Goal: Information Seeking & Learning: Learn about a topic

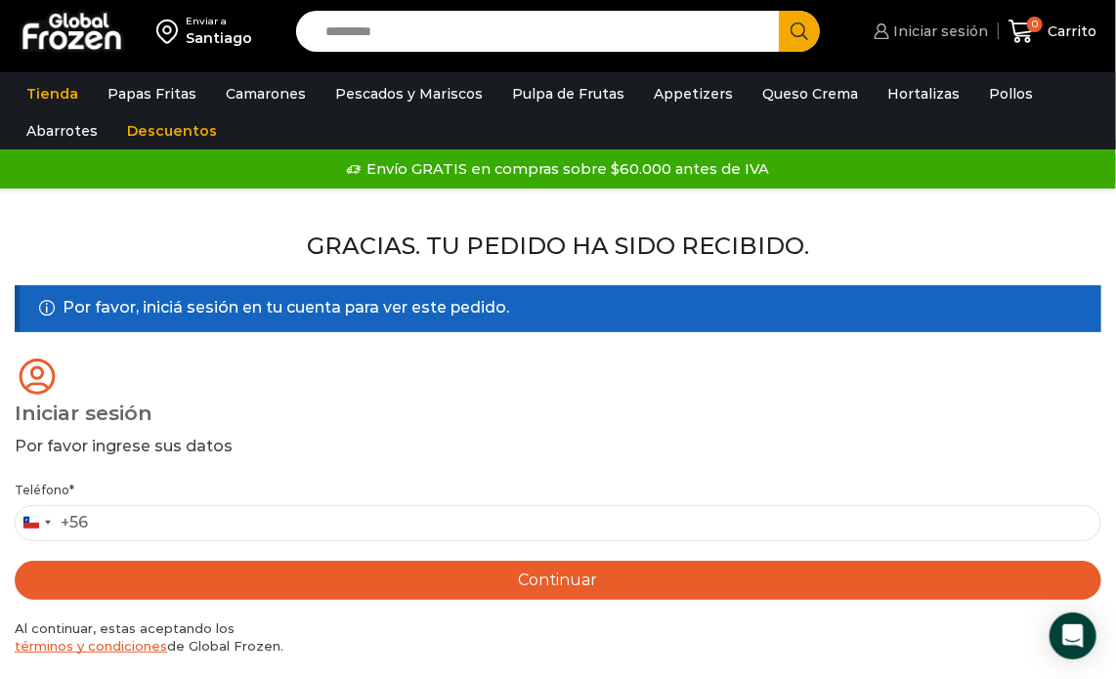
click at [921, 33] on span "Iniciar sesión" at bounding box center [940, 32] width 100 height 20
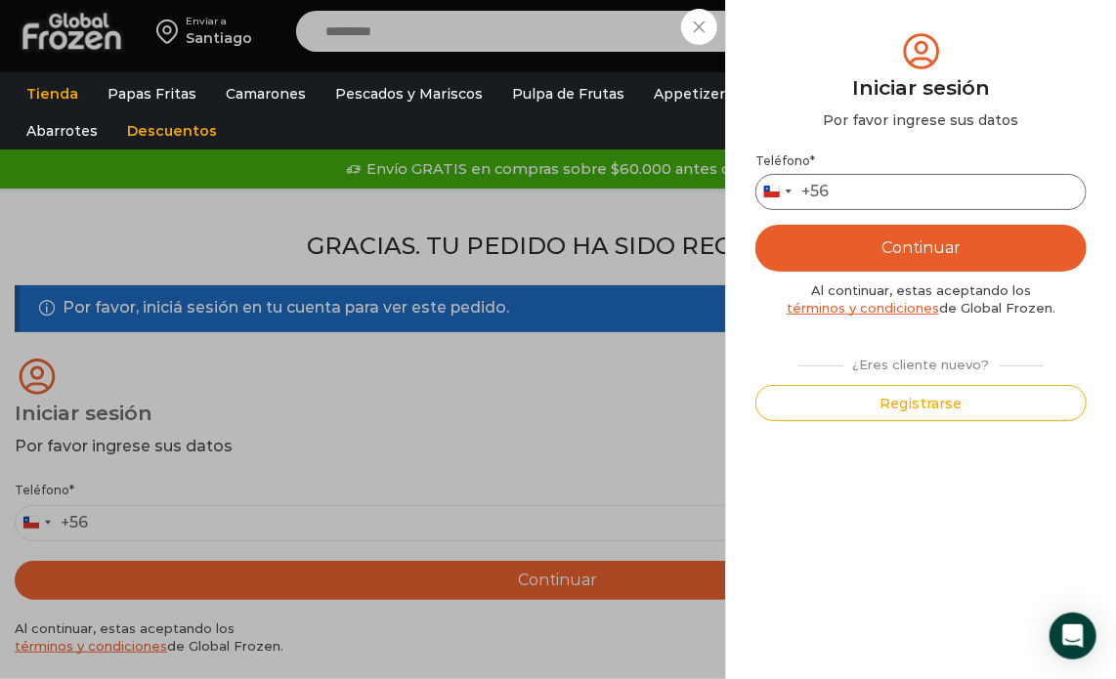
click at [896, 188] on input "Teléfono *" at bounding box center [921, 192] width 331 height 36
type input "*********"
click at [930, 244] on button "Continuar" at bounding box center [921, 248] width 331 height 47
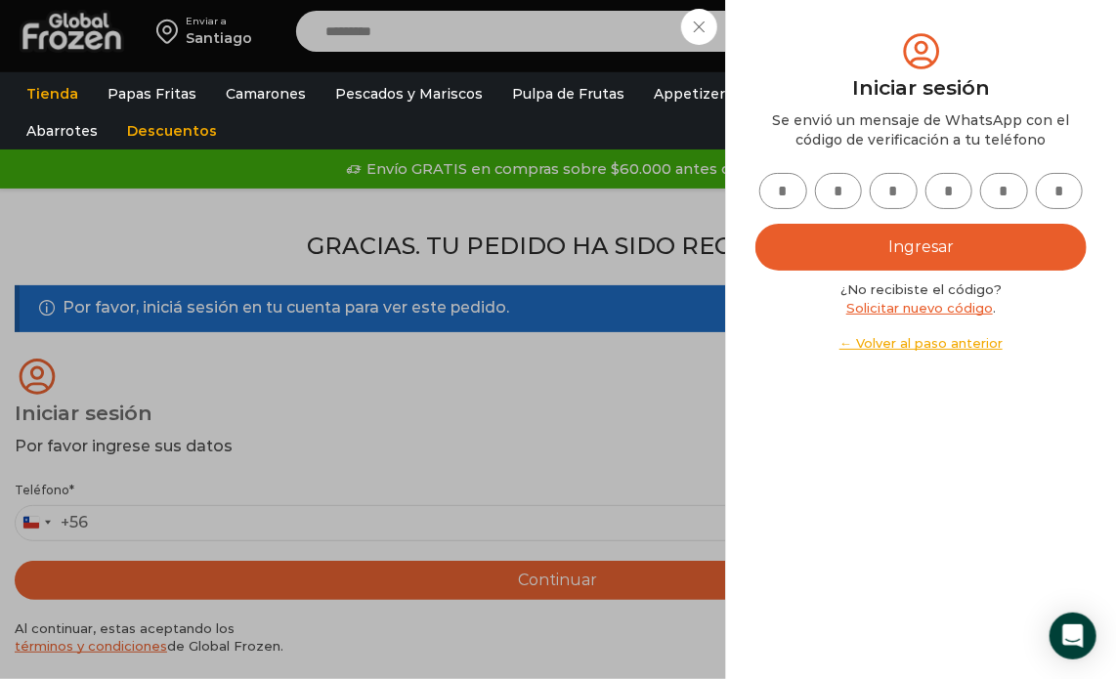
click at [773, 188] on input "text" at bounding box center [784, 191] width 48 height 36
type input "*"
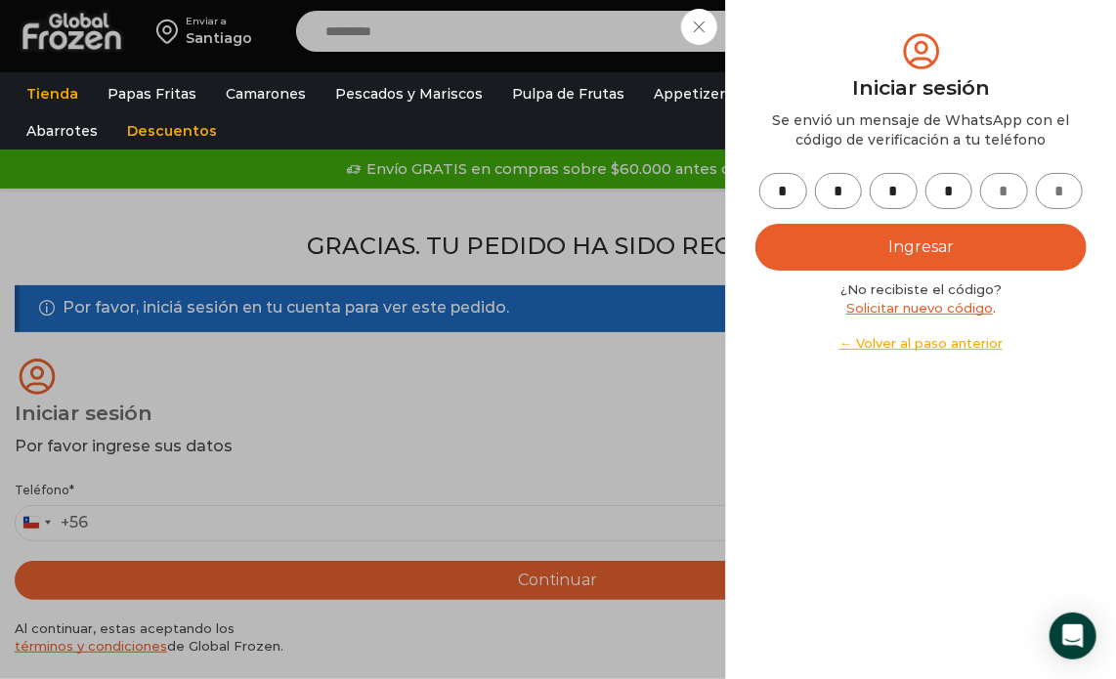
type input "*"
click at [879, 251] on button "Ingresar" at bounding box center [921, 247] width 331 height 47
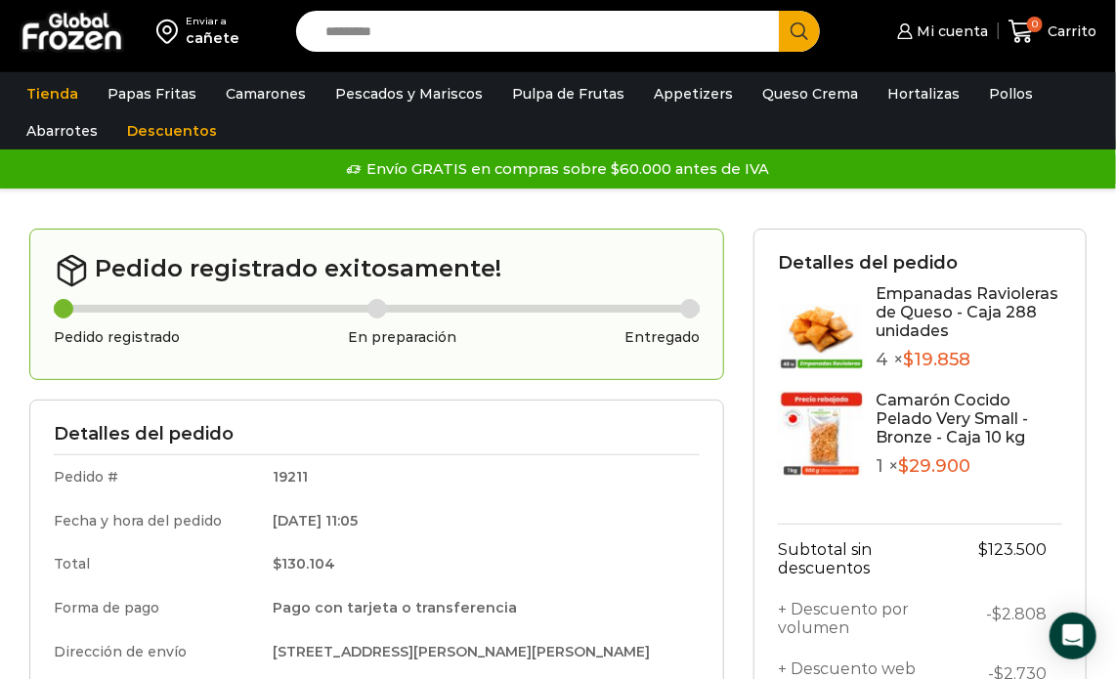
click at [920, 317] on link "Empanadas Ravioleras de Queso - Caja 288 unidades" at bounding box center [967, 313] width 183 height 56
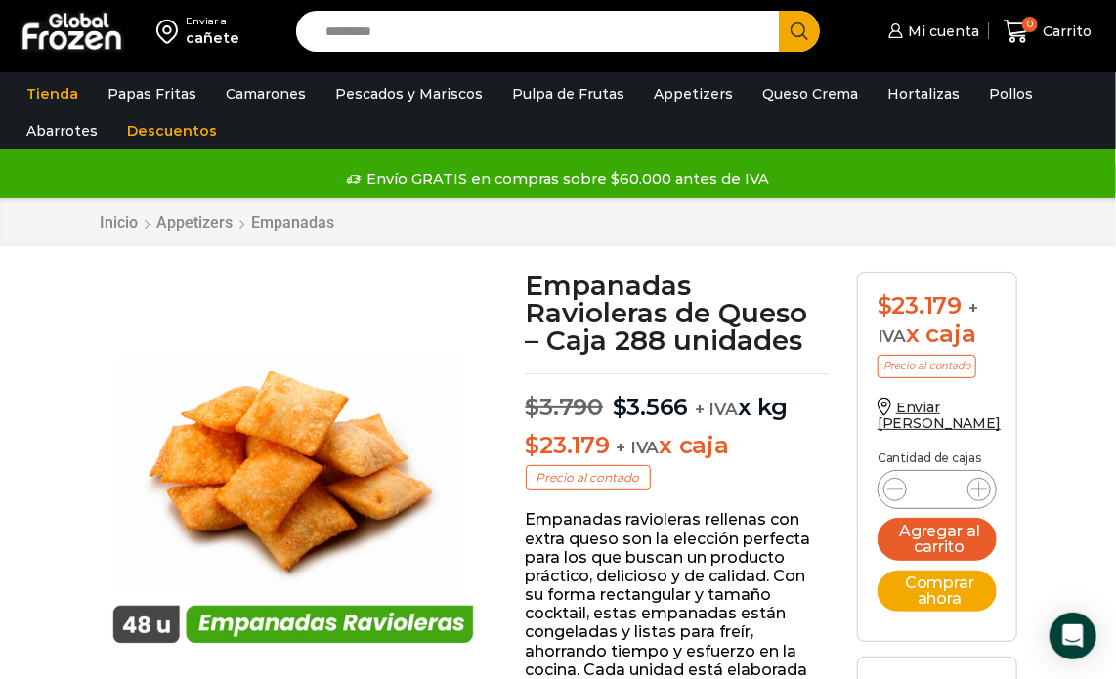
scroll to position [41, 0]
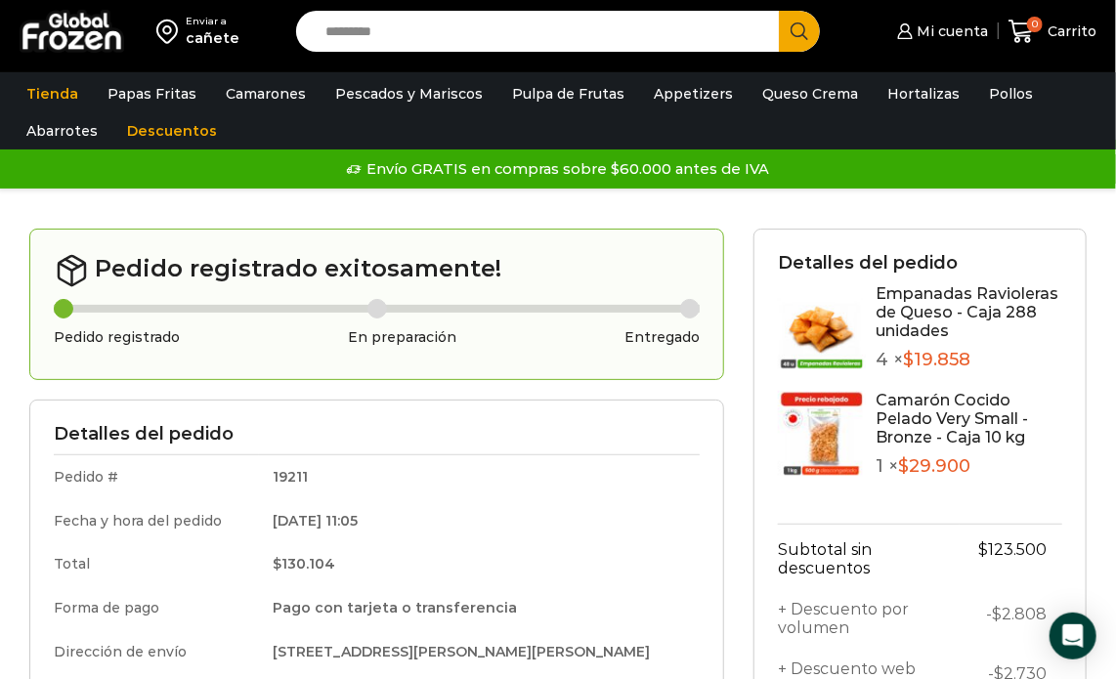
click at [78, 25] on img at bounding box center [72, 31] width 105 height 43
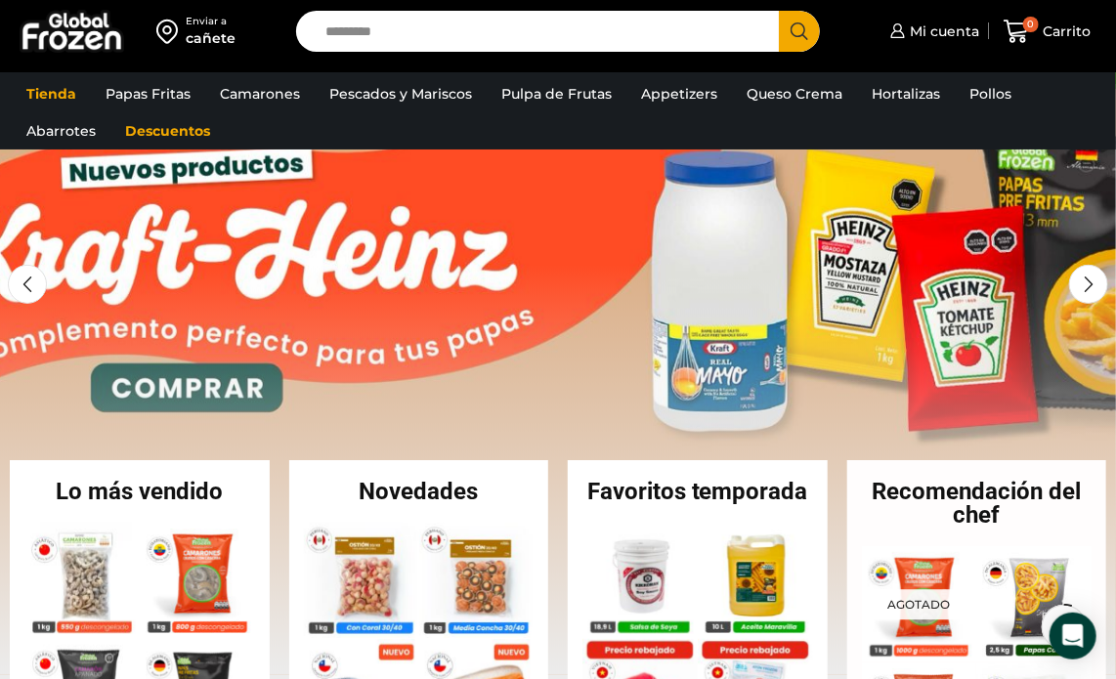
scroll to position [104, 0]
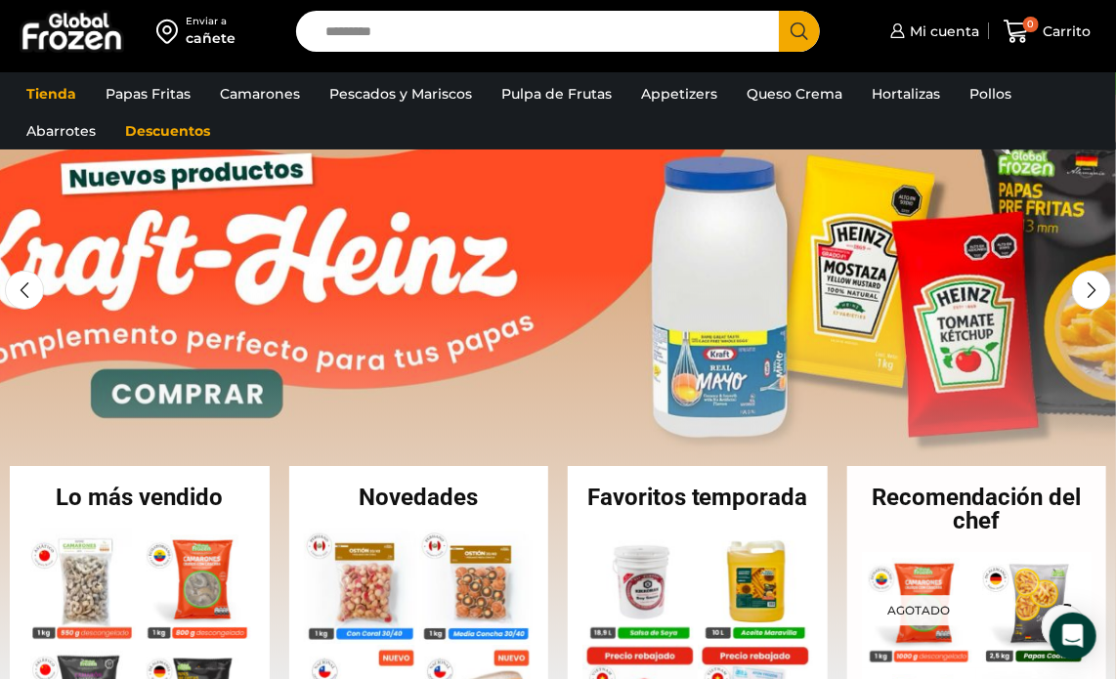
click at [710, 223] on link "1 / 2" at bounding box center [558, 388] width 1116 height 587
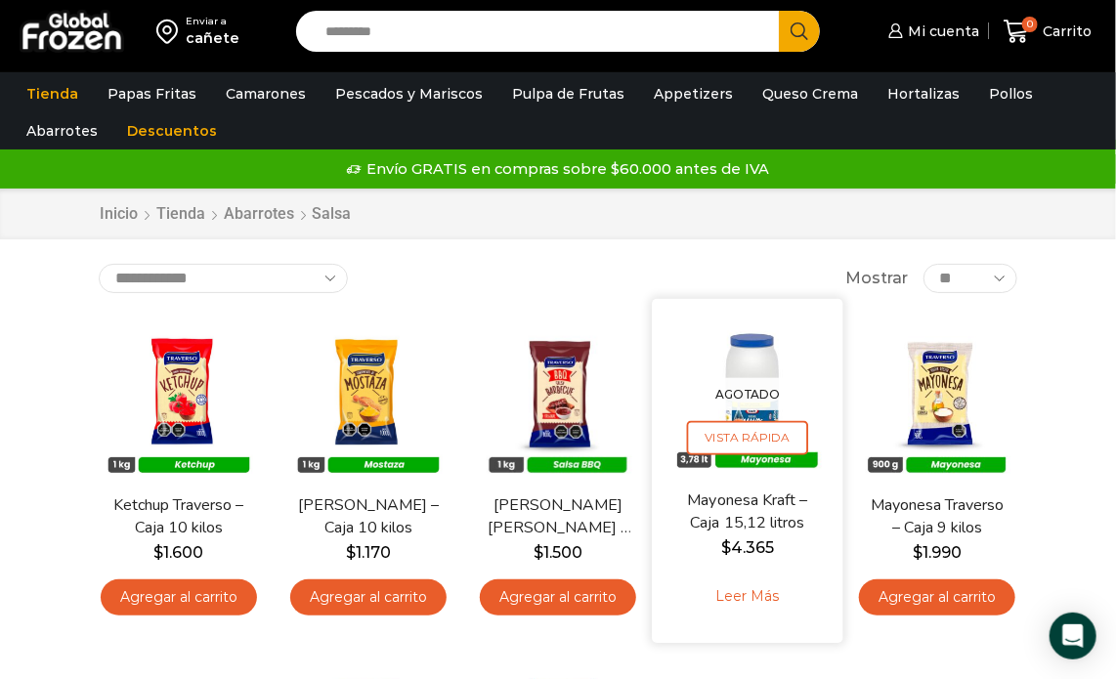
click at [747, 371] on img at bounding box center [747, 394] width 161 height 161
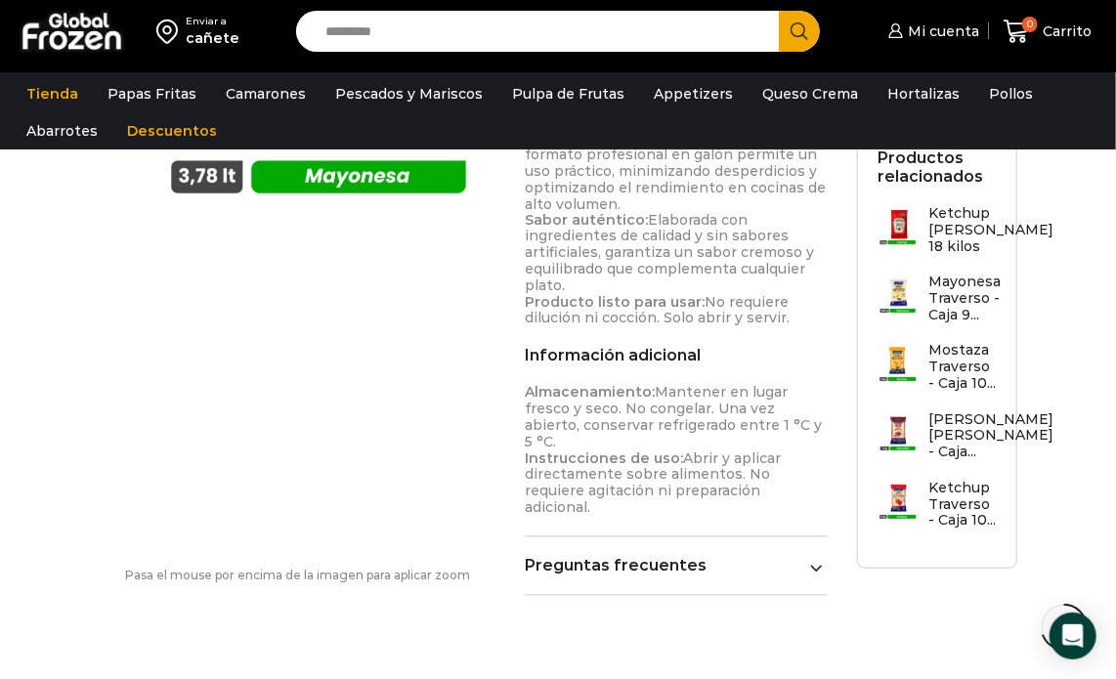
scroll to position [1117, 0]
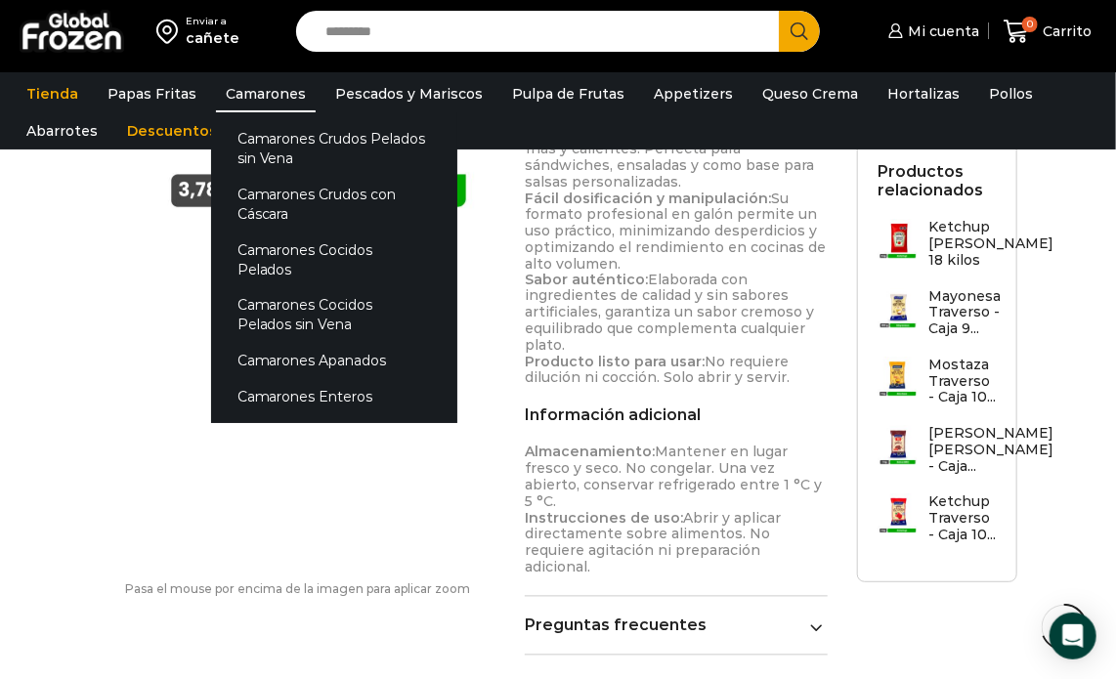
click at [270, 91] on link "Camarones" at bounding box center [266, 93] width 100 height 37
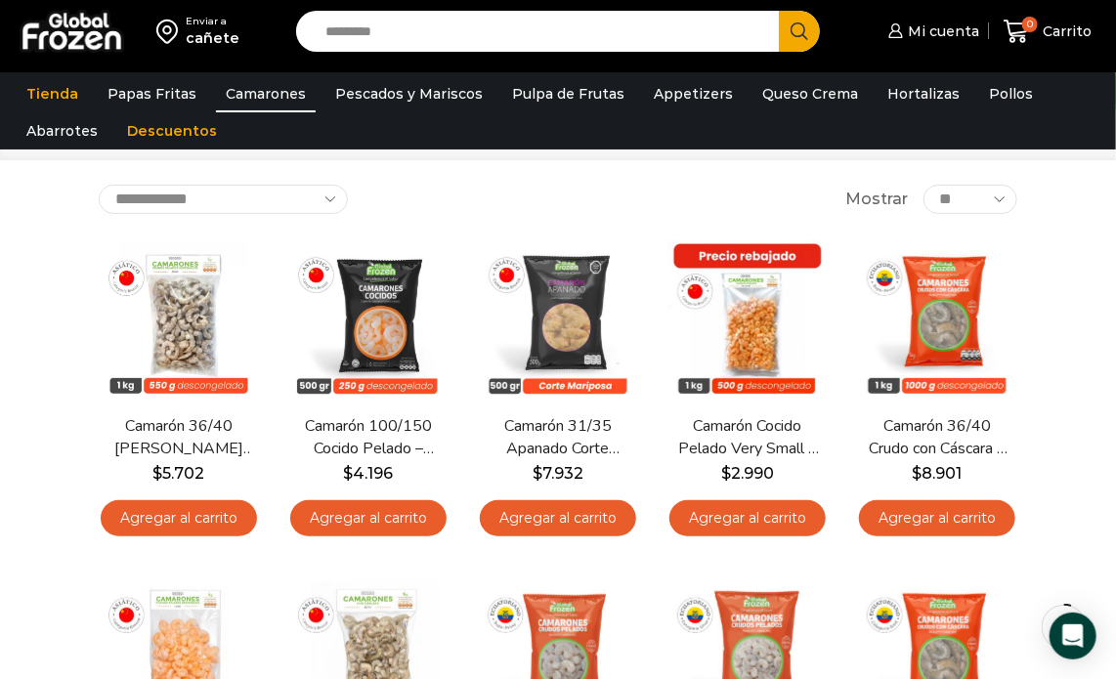
scroll to position [92, 0]
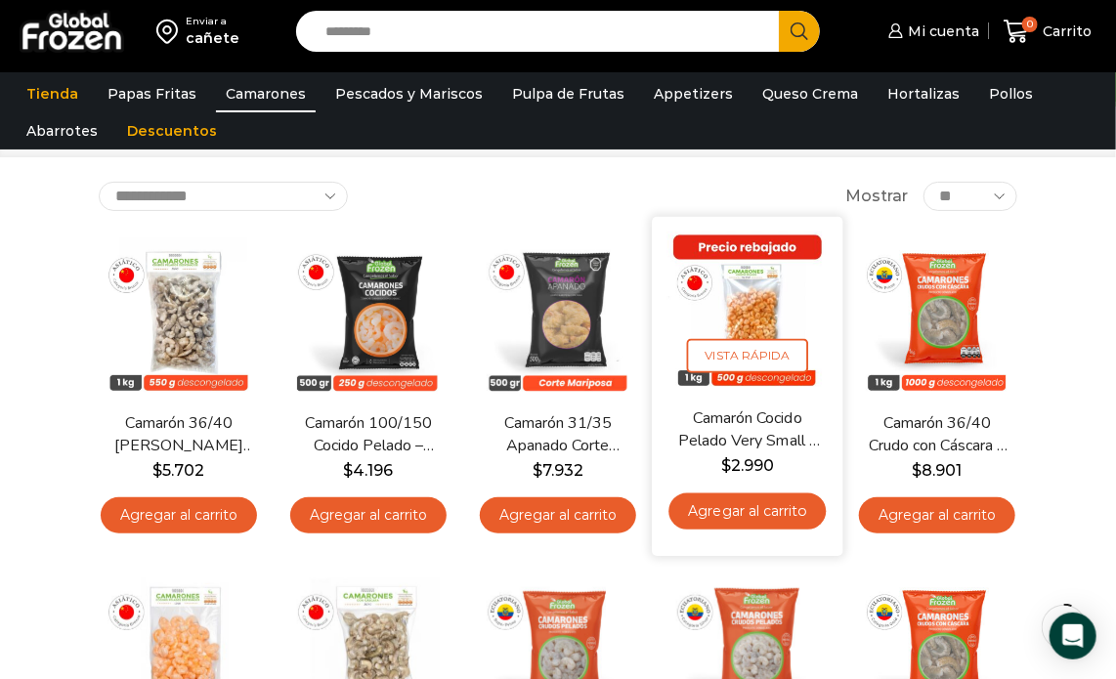
click at [743, 285] on img at bounding box center [747, 312] width 161 height 161
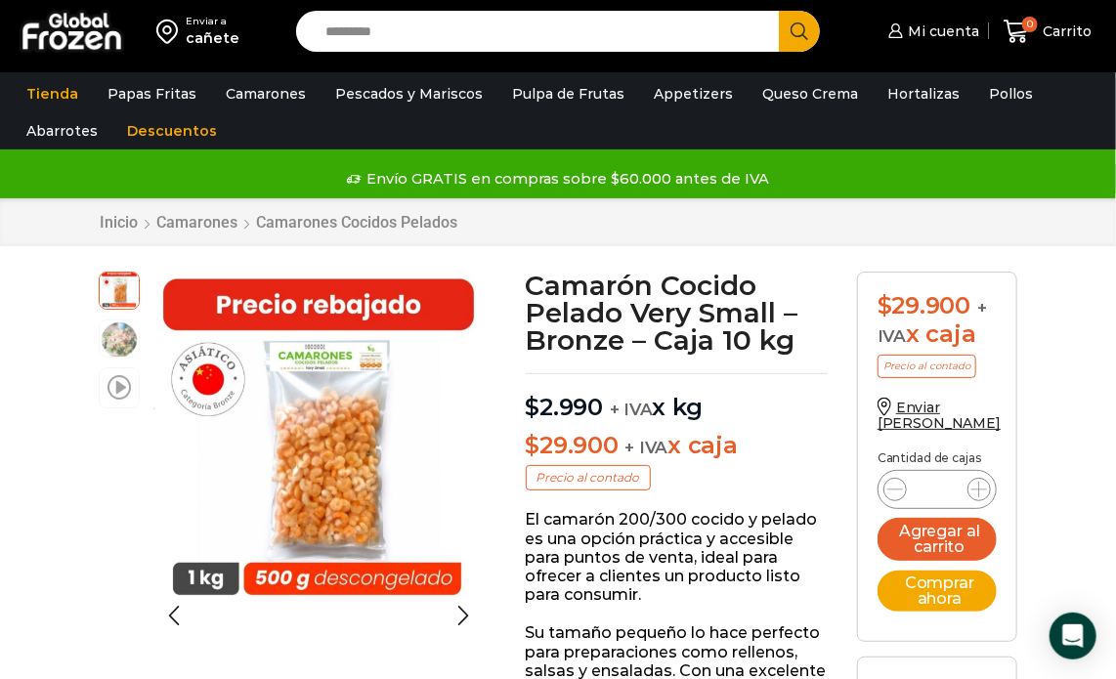
click at [118, 394] on span at bounding box center [119, 386] width 23 height 26
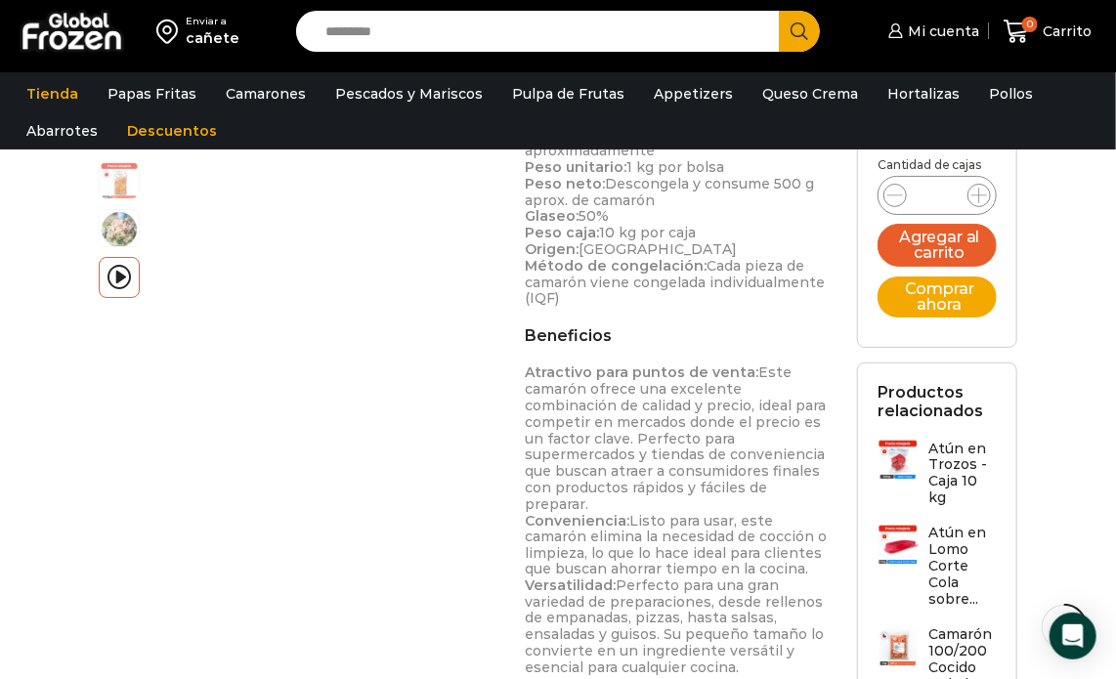
scroll to position [838, 0]
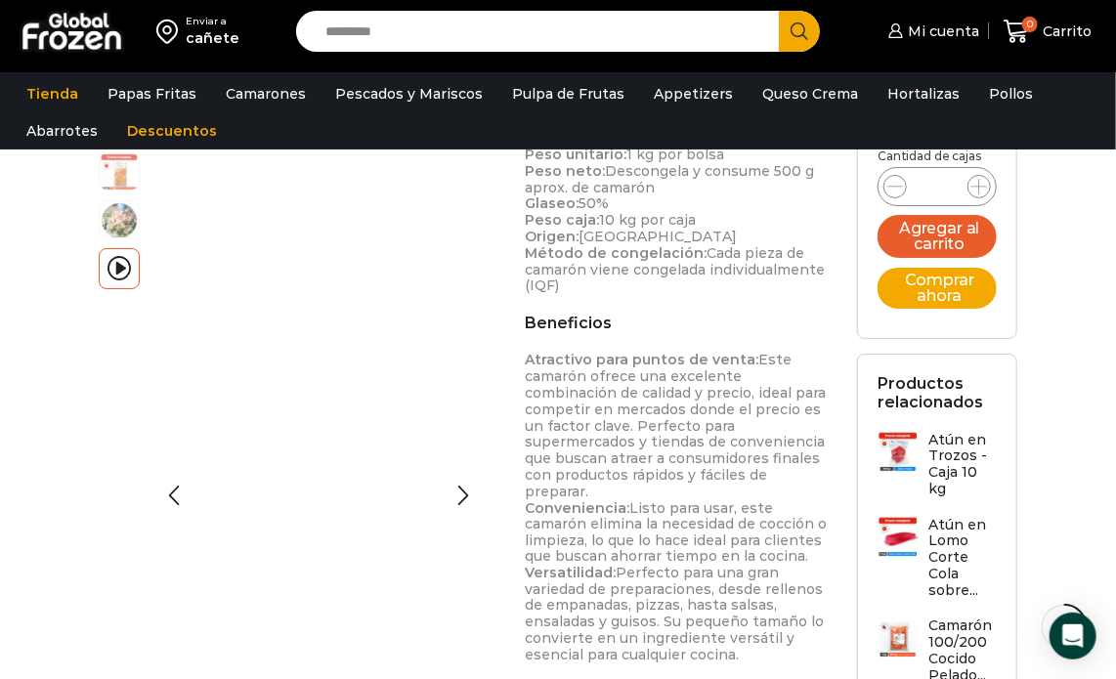
click at [118, 285] on li "video" at bounding box center [119, 268] width 41 height 41
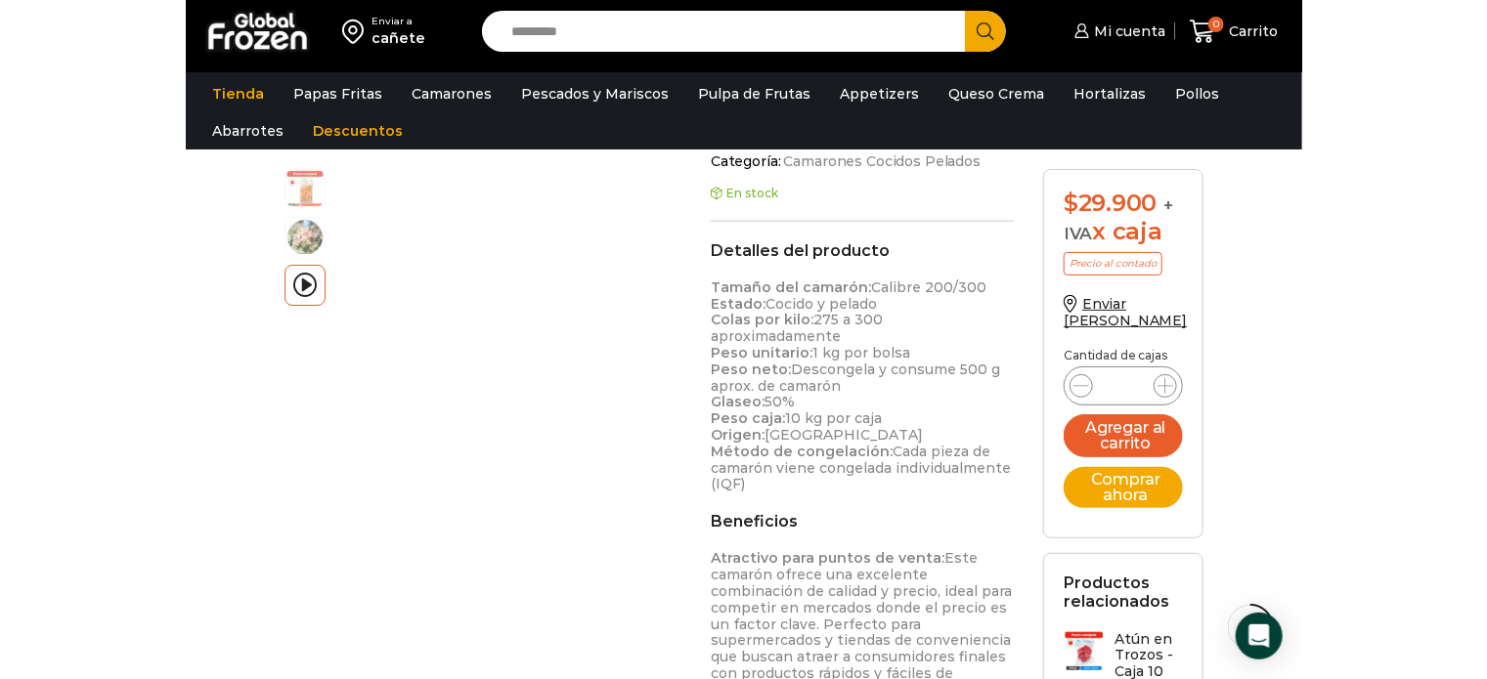
scroll to position [647, 0]
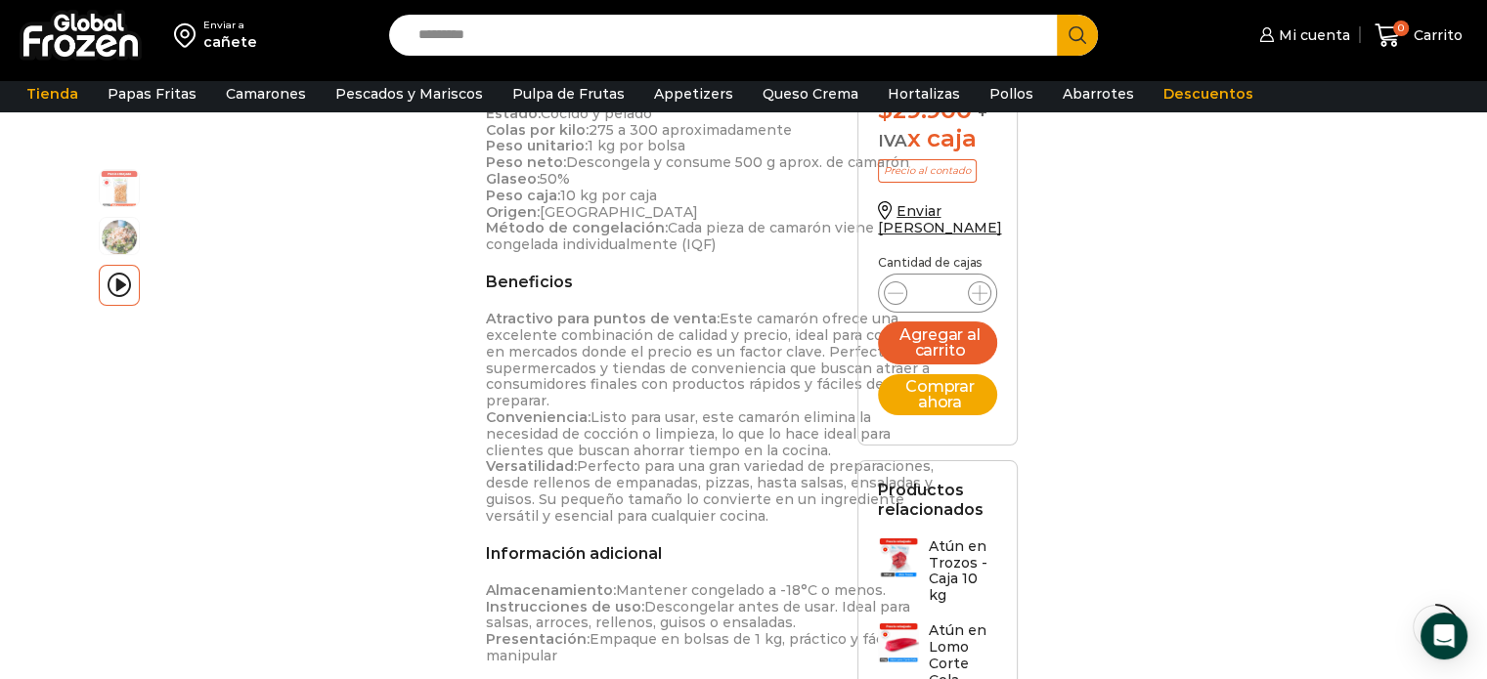
scroll to position [731, 0]
click at [125, 179] on img at bounding box center [119, 186] width 39 height 39
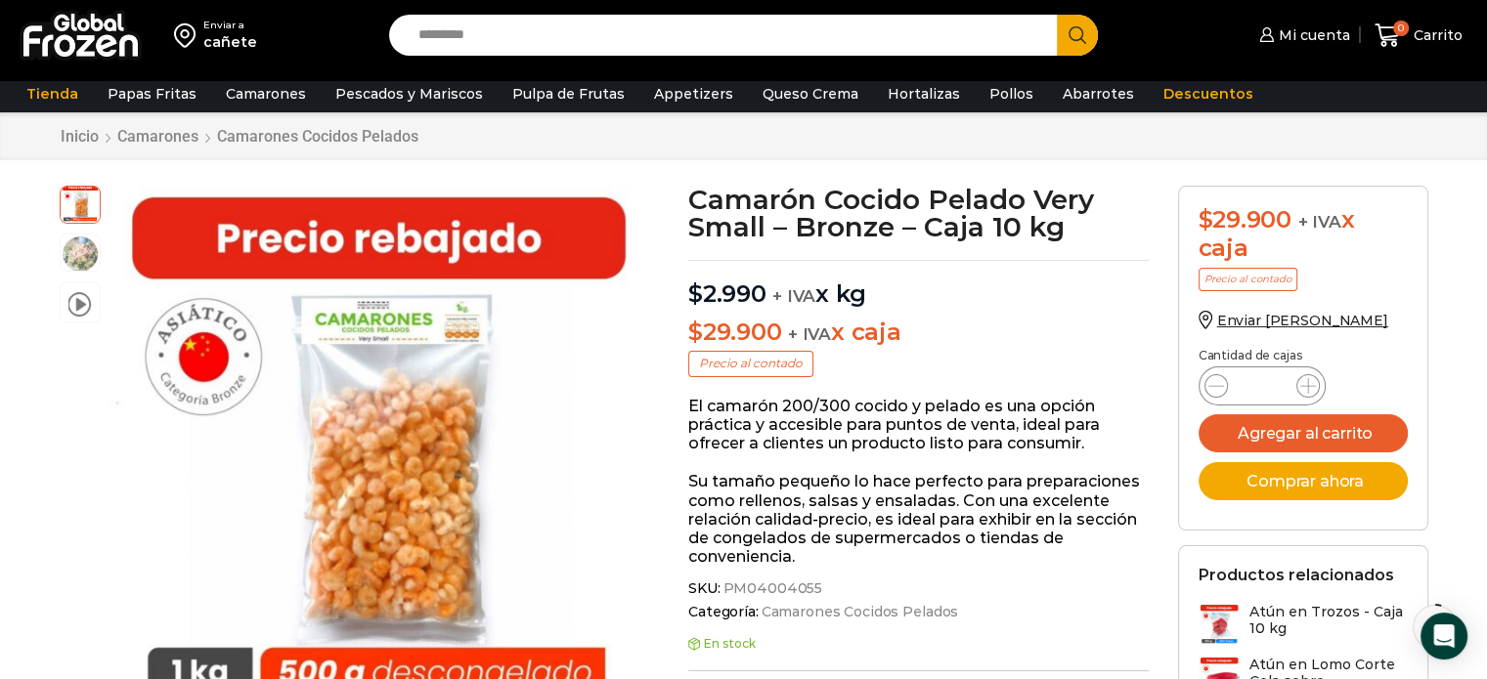
scroll to position [133, 0]
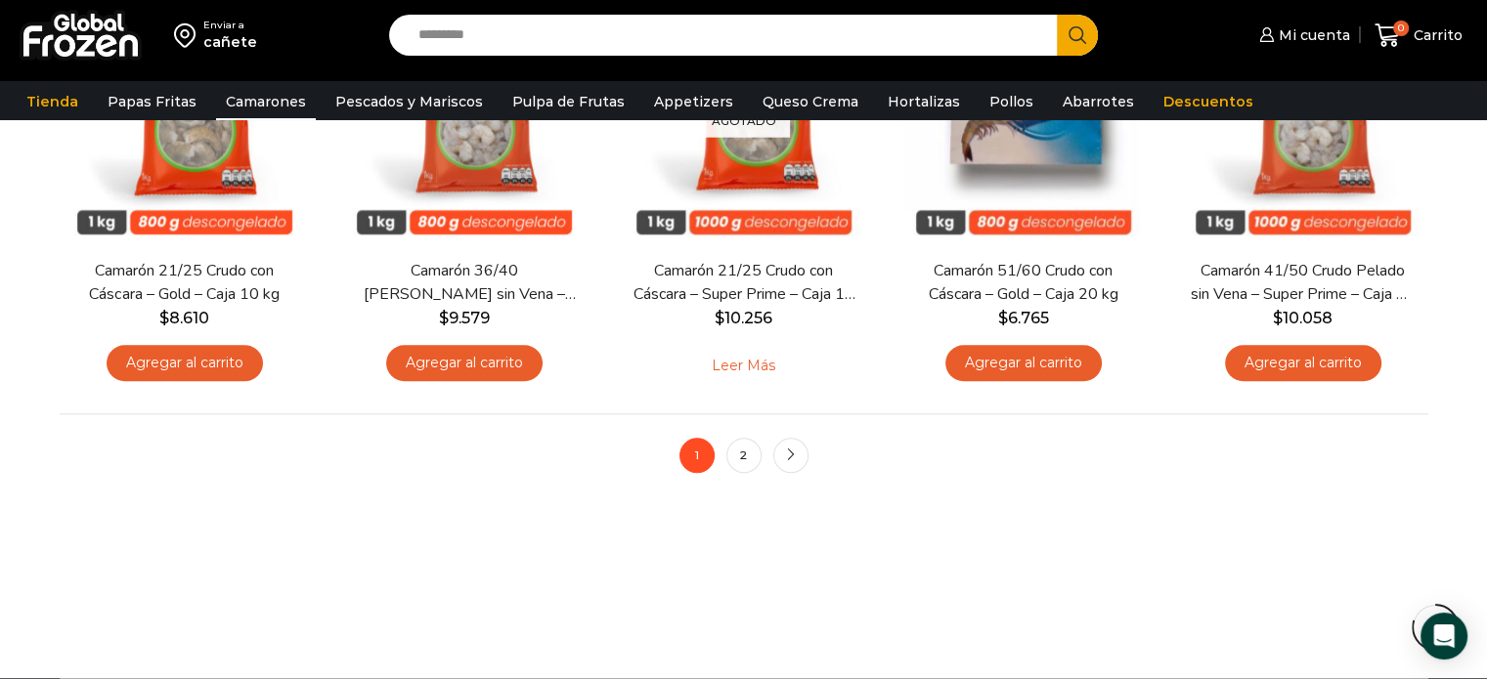
scroll to position [1597, 0]
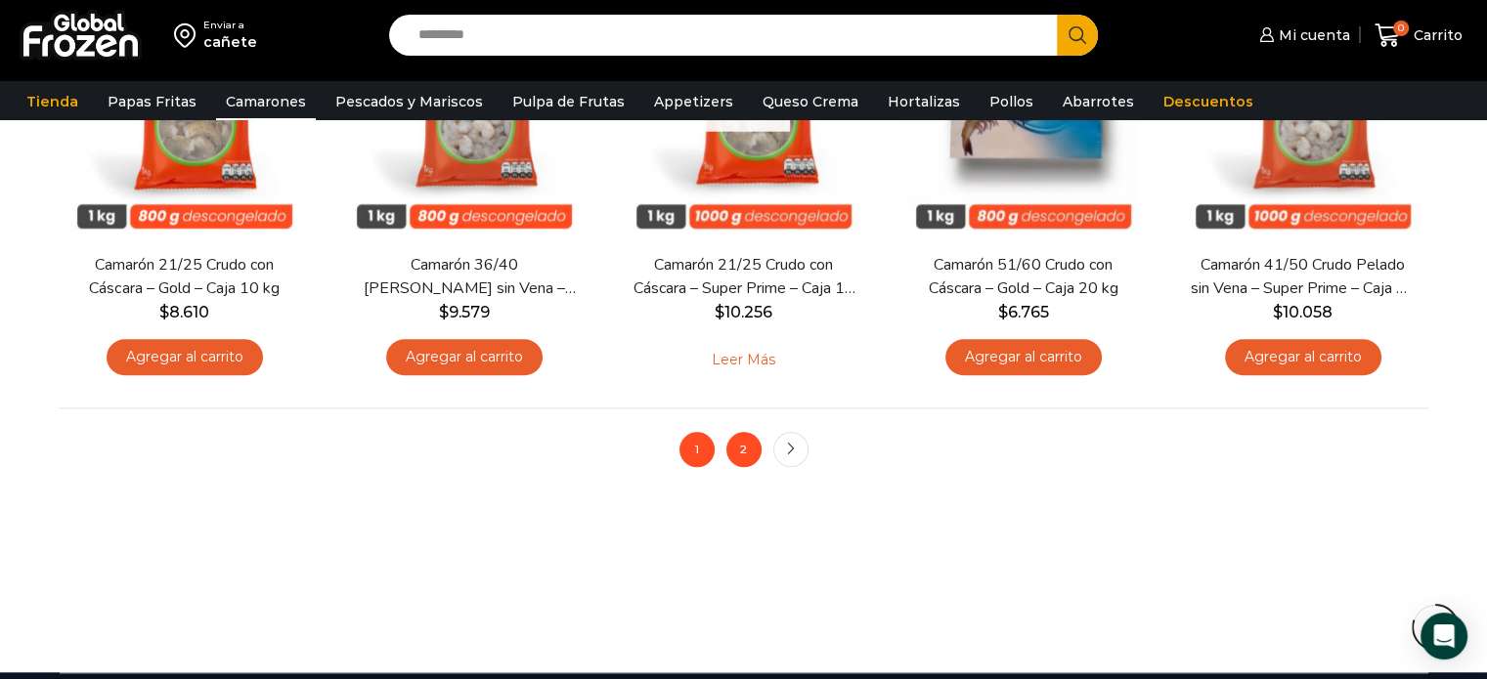
click at [756, 453] on link "2" at bounding box center [743, 449] width 35 height 35
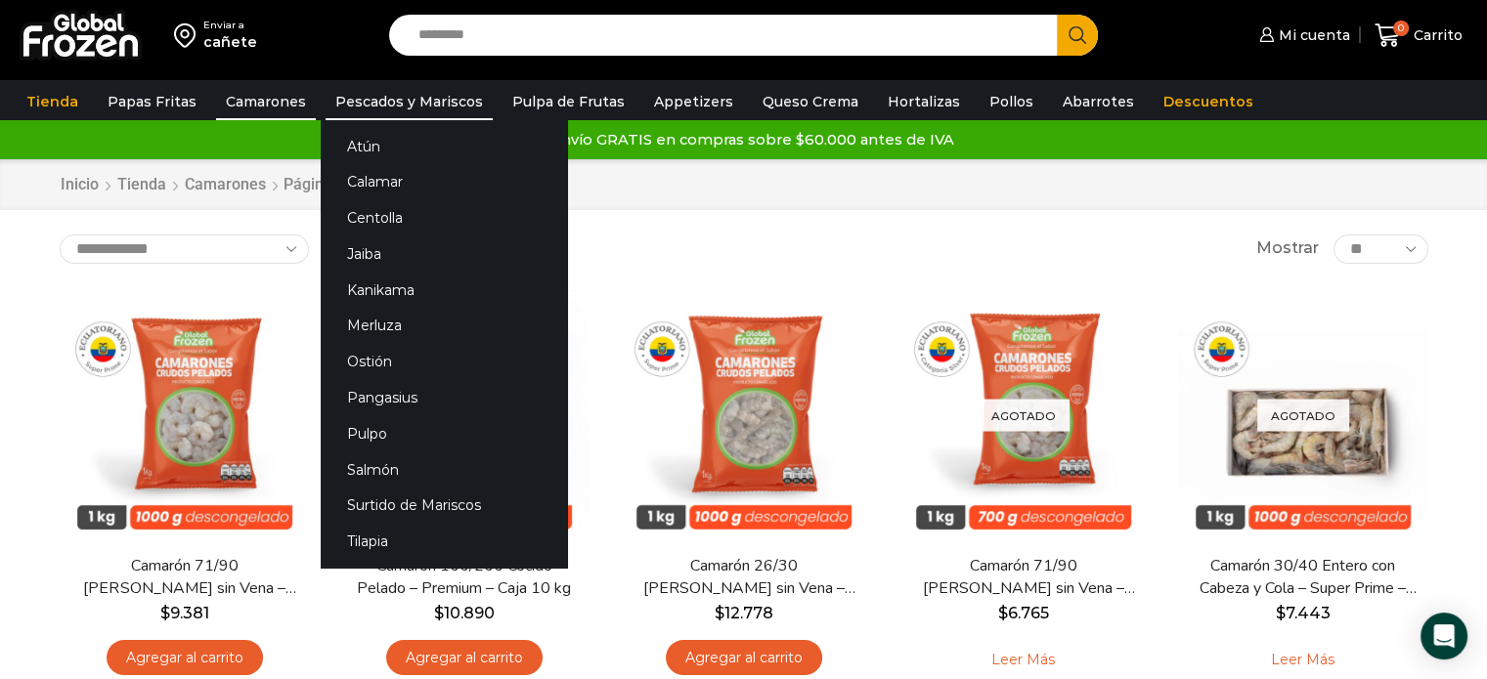
click at [374, 106] on link "Pescados y Mariscos" at bounding box center [409, 101] width 167 height 37
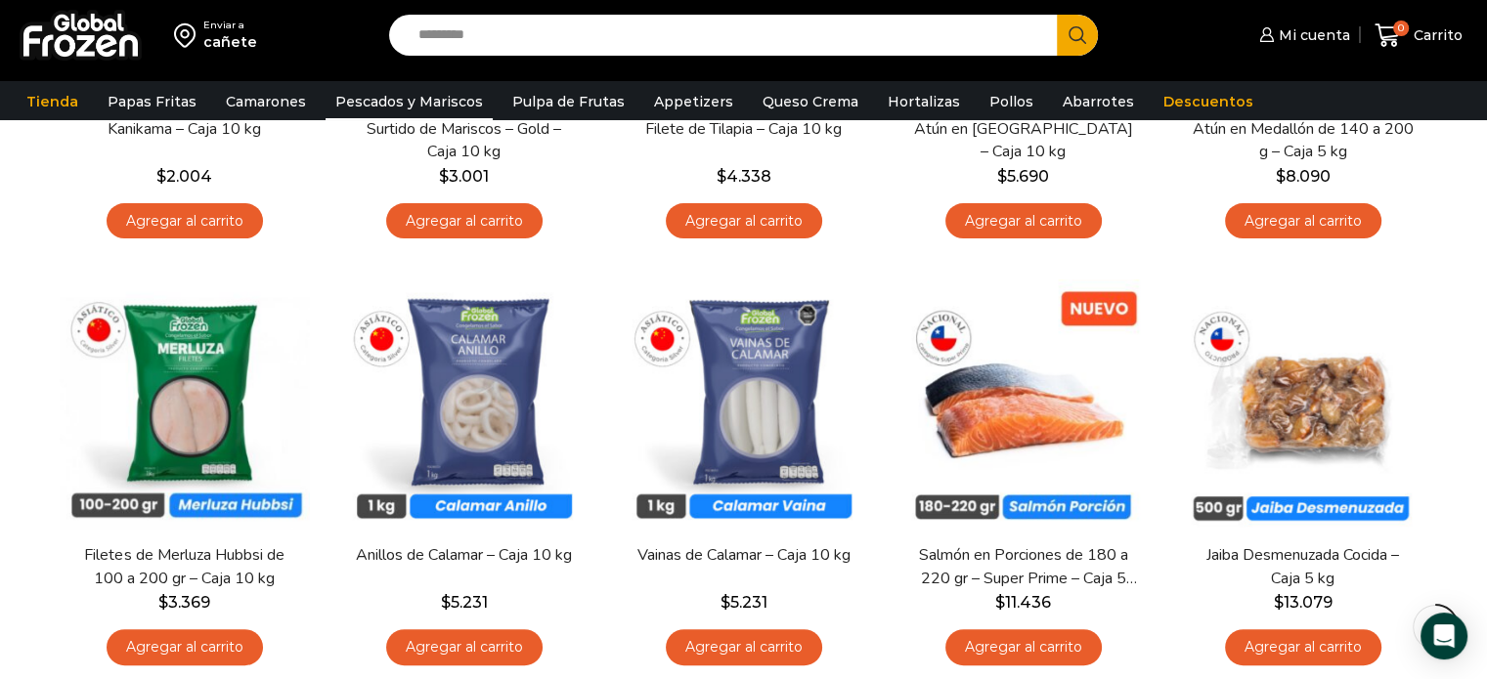
scroll to position [450, 0]
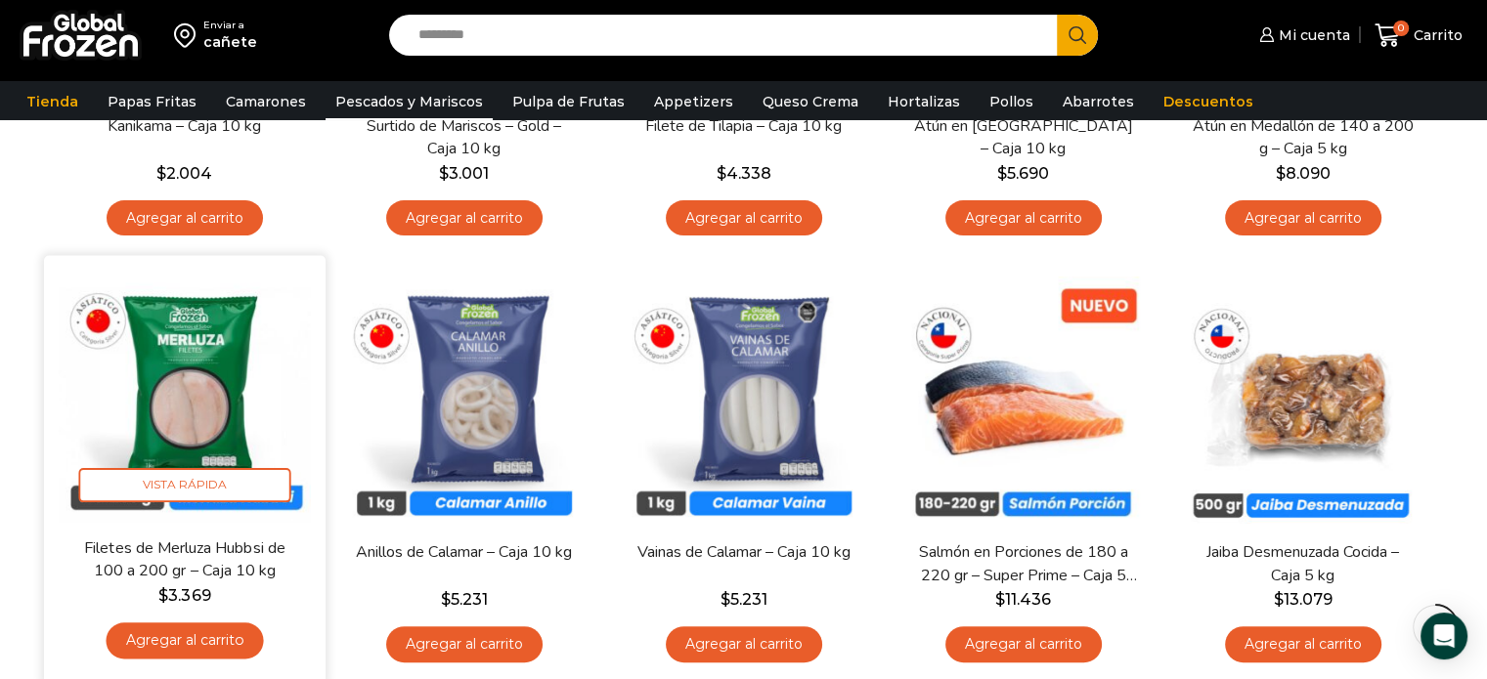
click at [224, 369] on img at bounding box center [185, 397] width 252 height 252
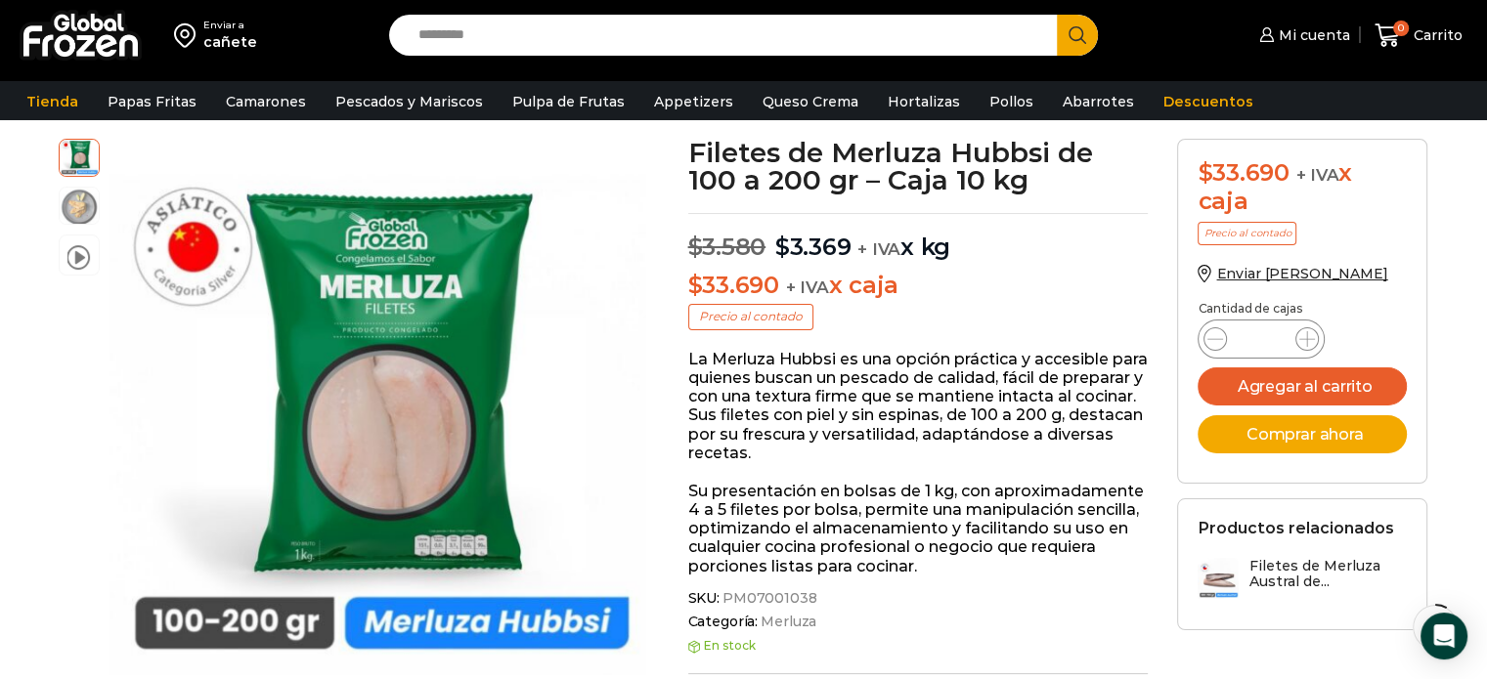
scroll to position [122, 0]
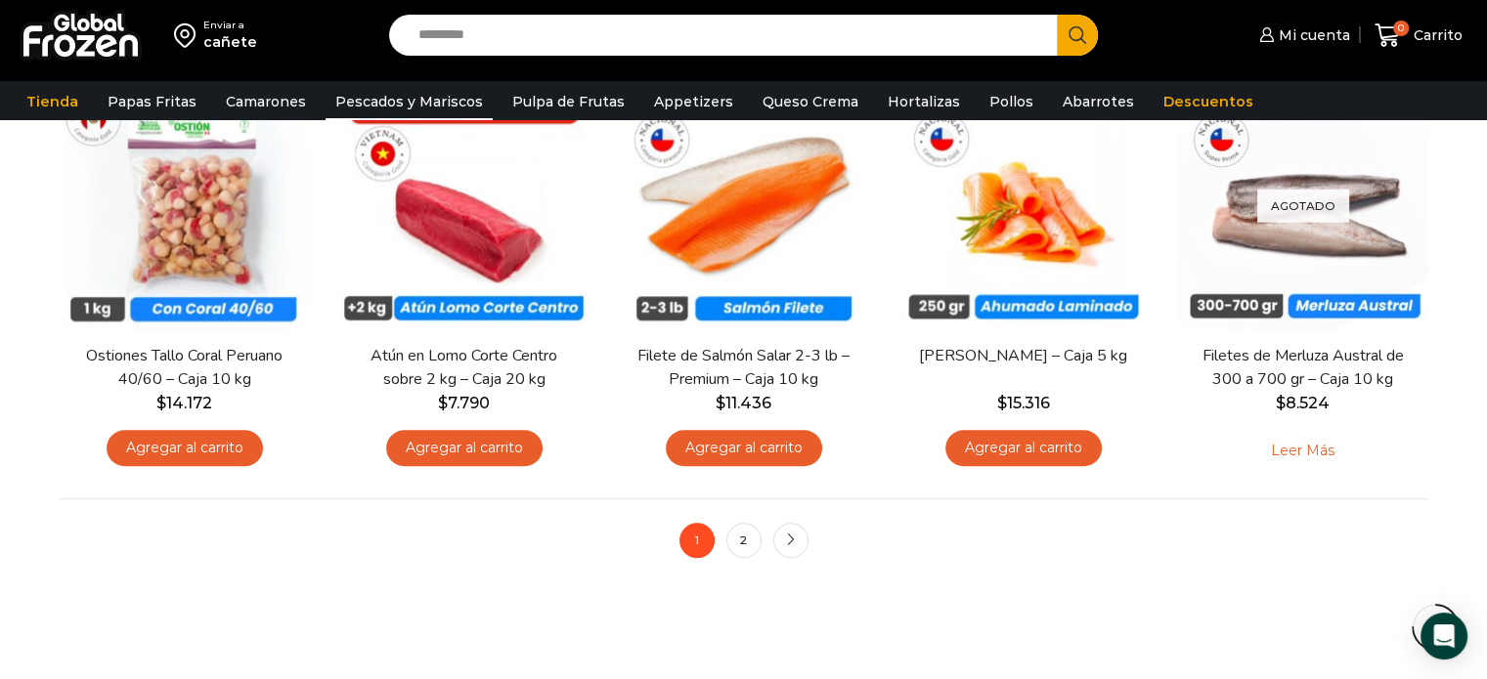
scroll to position [1509, 0]
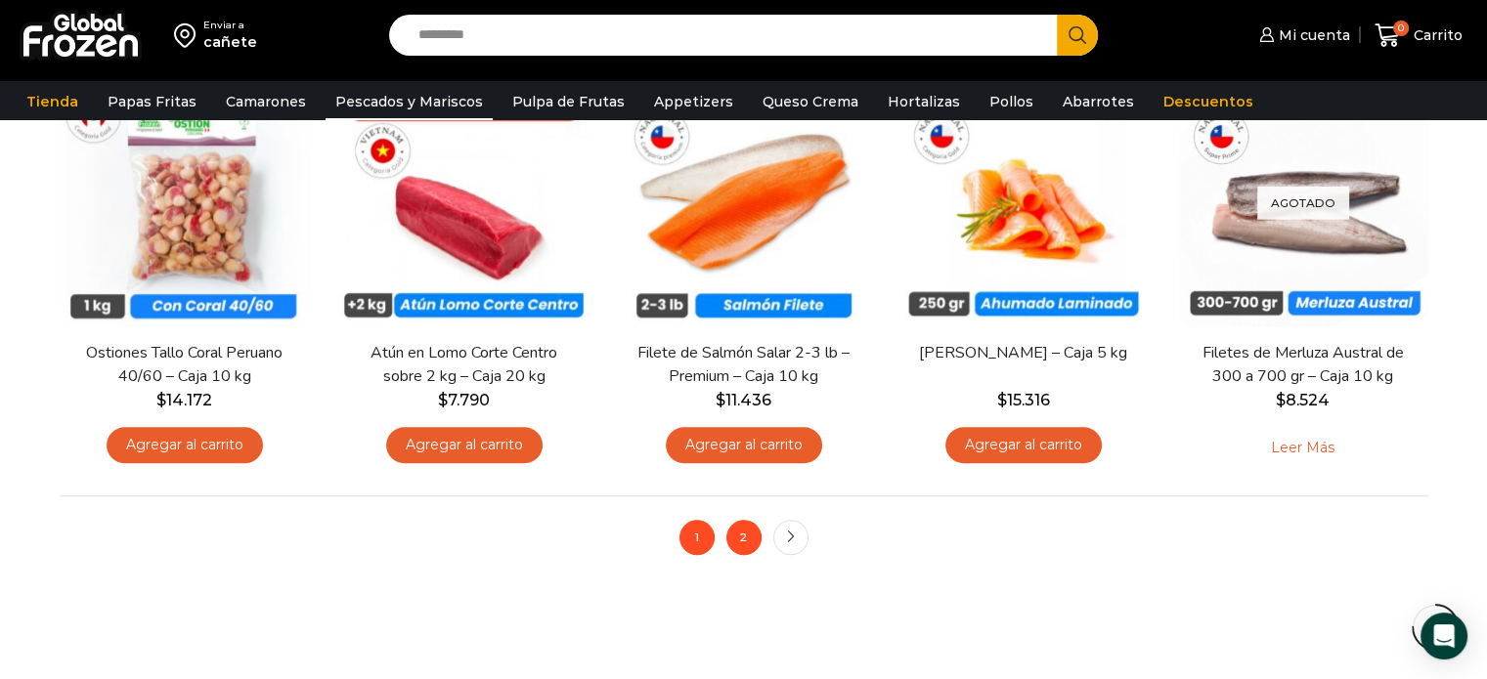
click at [740, 543] on link "2" at bounding box center [743, 537] width 35 height 35
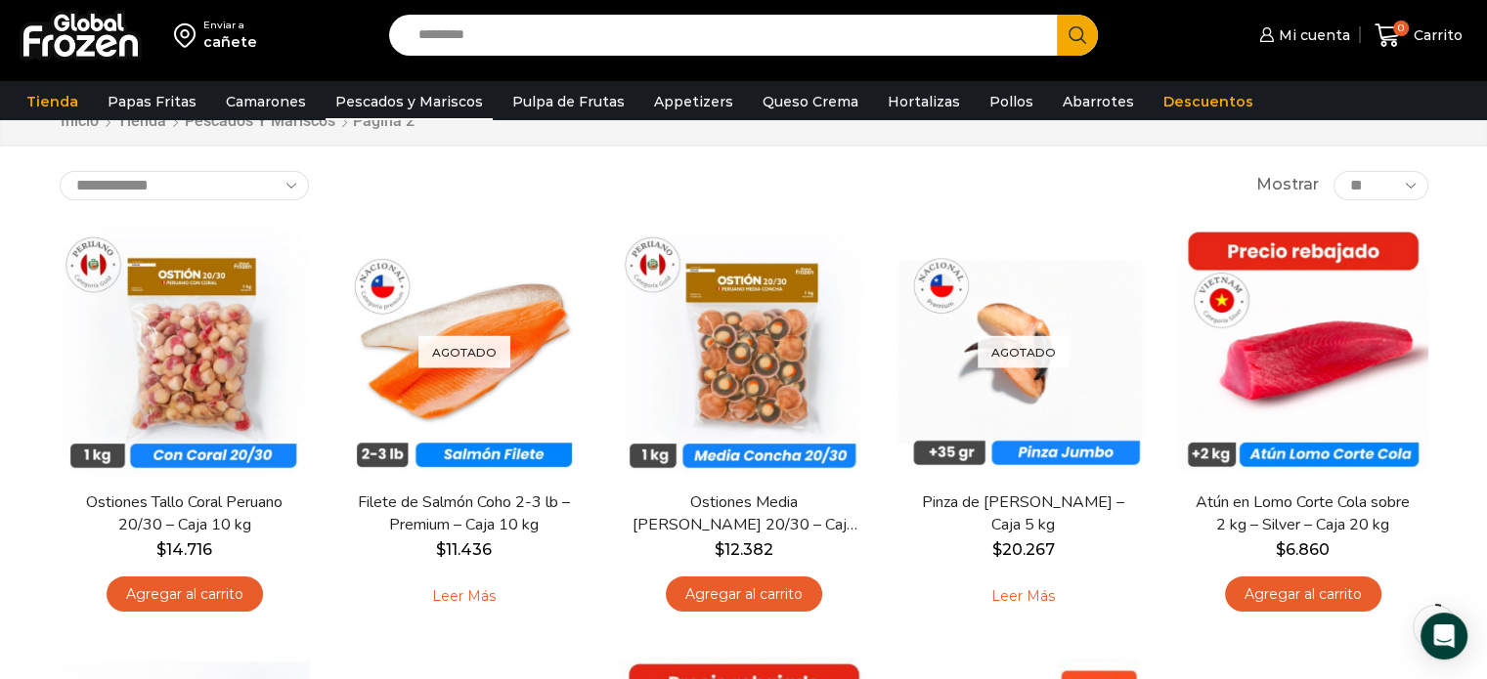
scroll to position [66, 0]
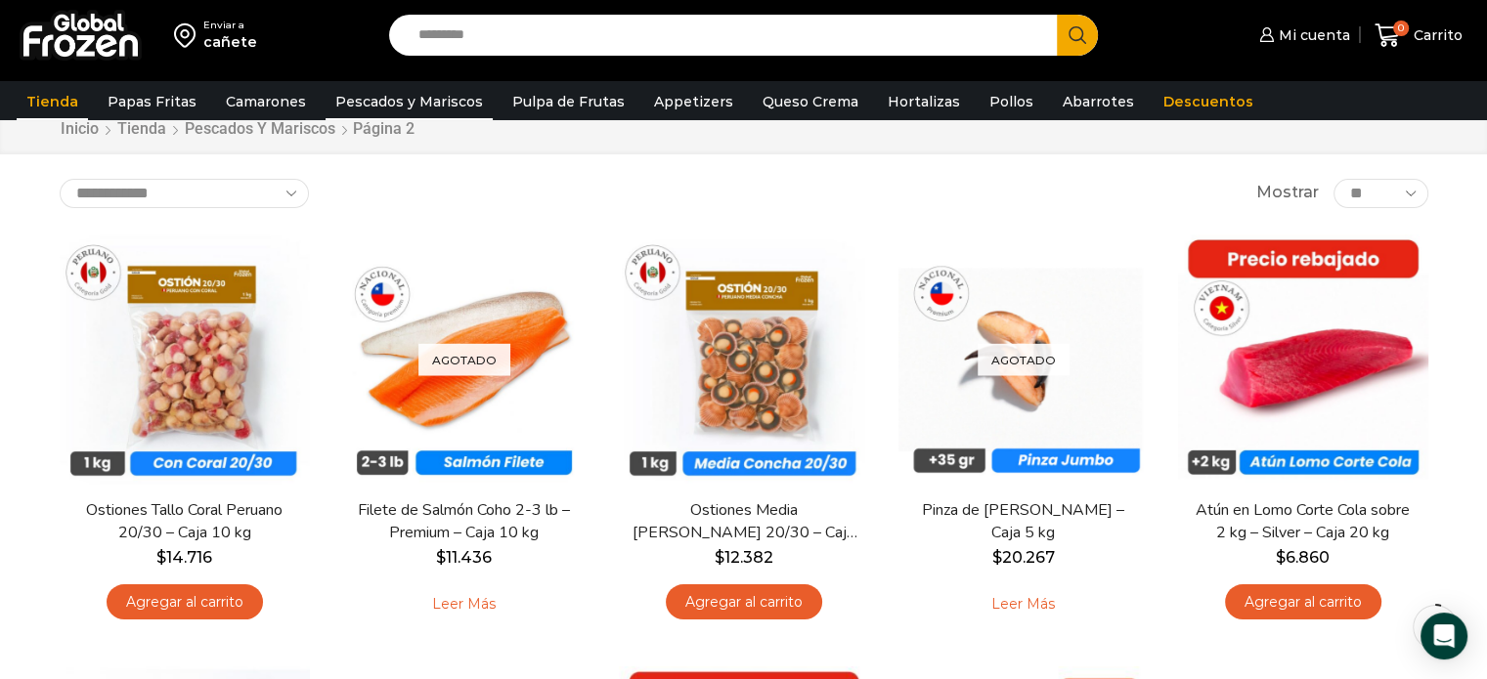
click at [64, 98] on link "Tienda" at bounding box center [52, 101] width 71 height 37
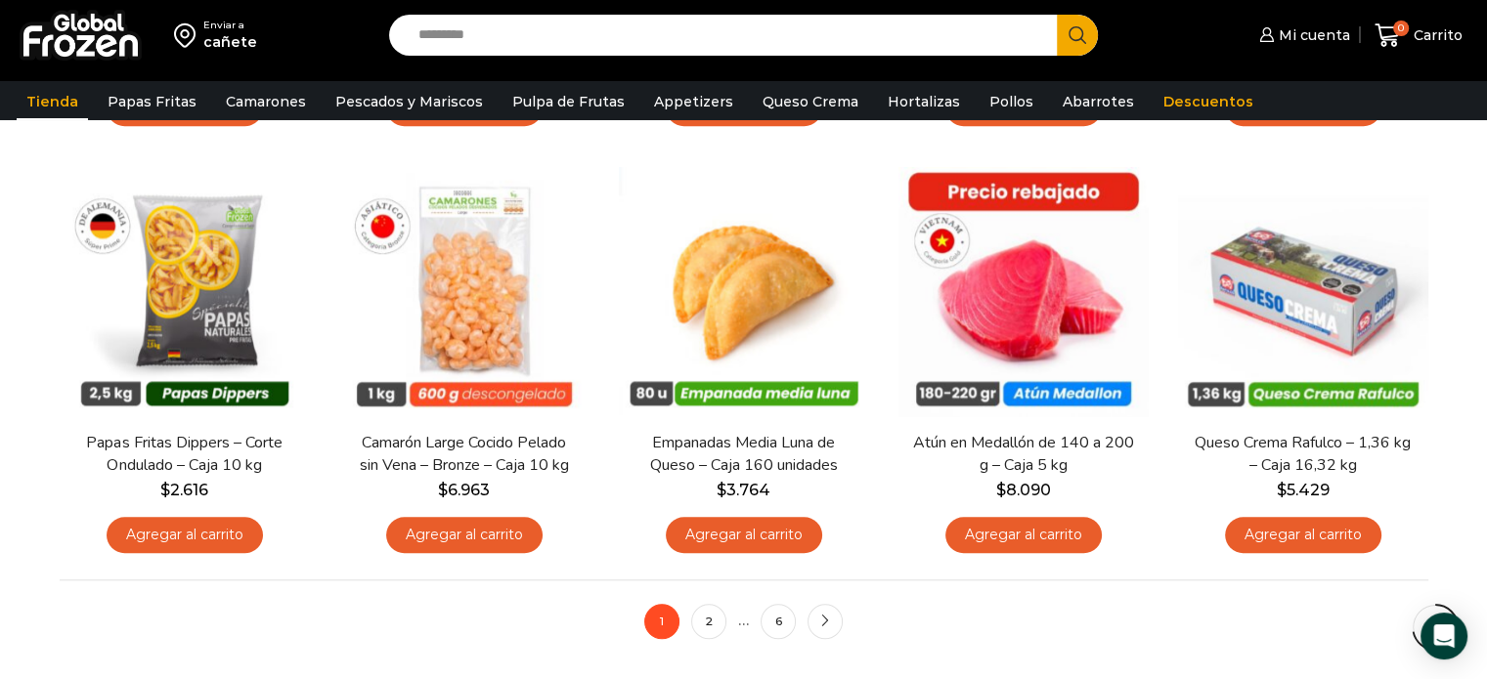
scroll to position [1426, 0]
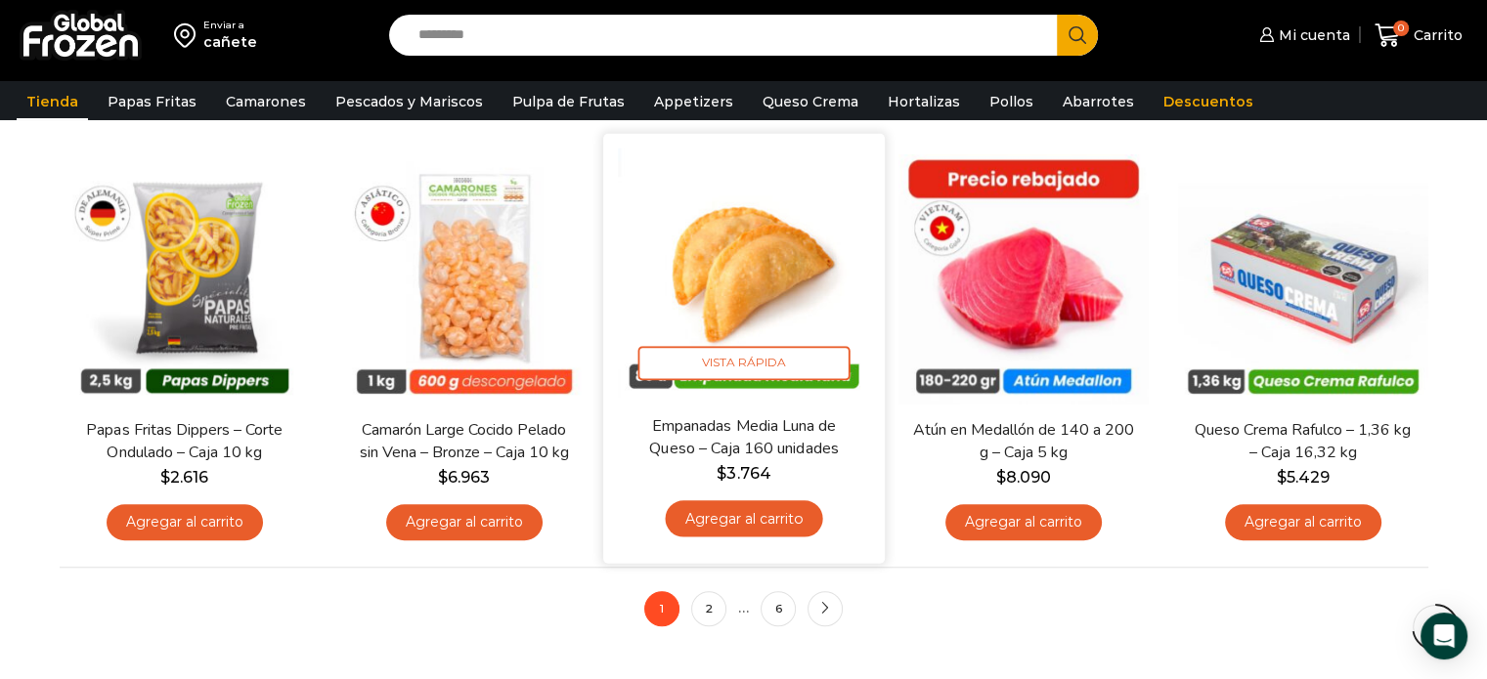
click at [701, 265] on img at bounding box center [744, 275] width 252 height 252
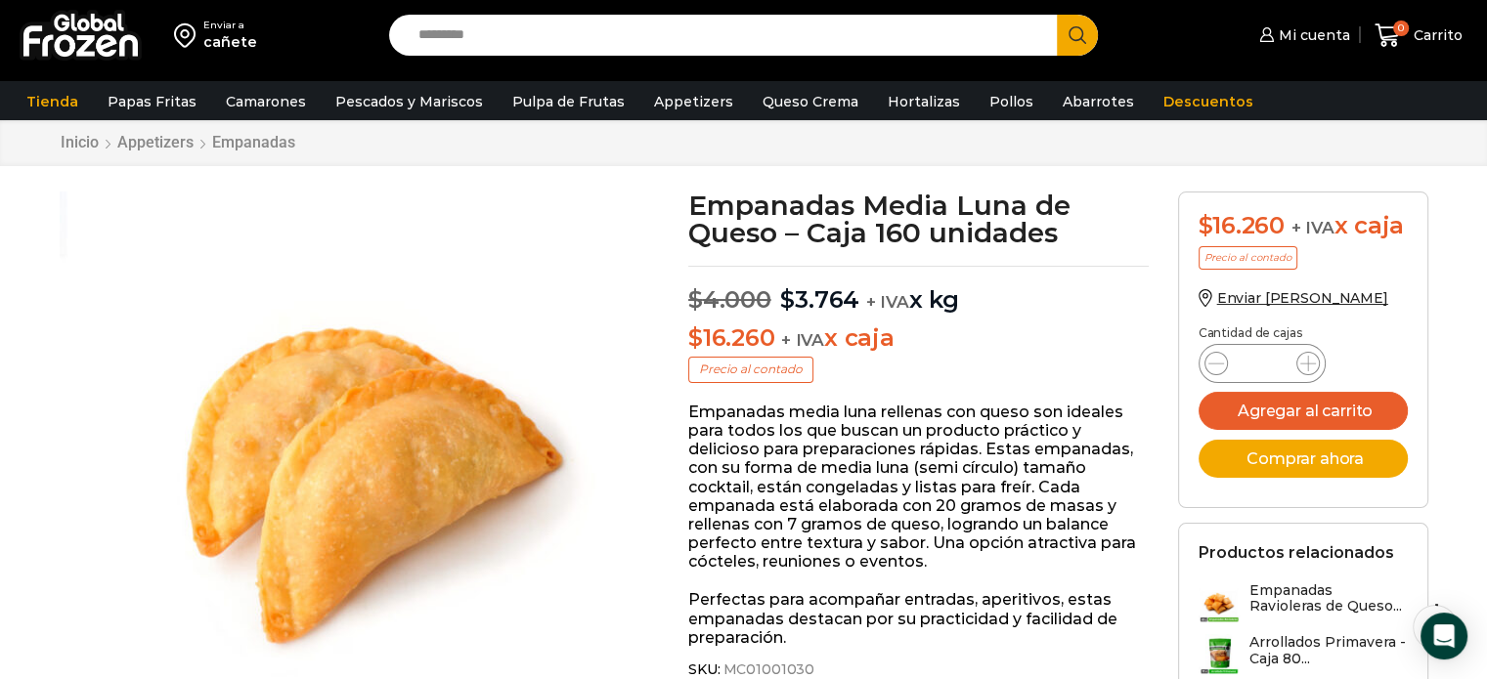
scroll to position [59, 0]
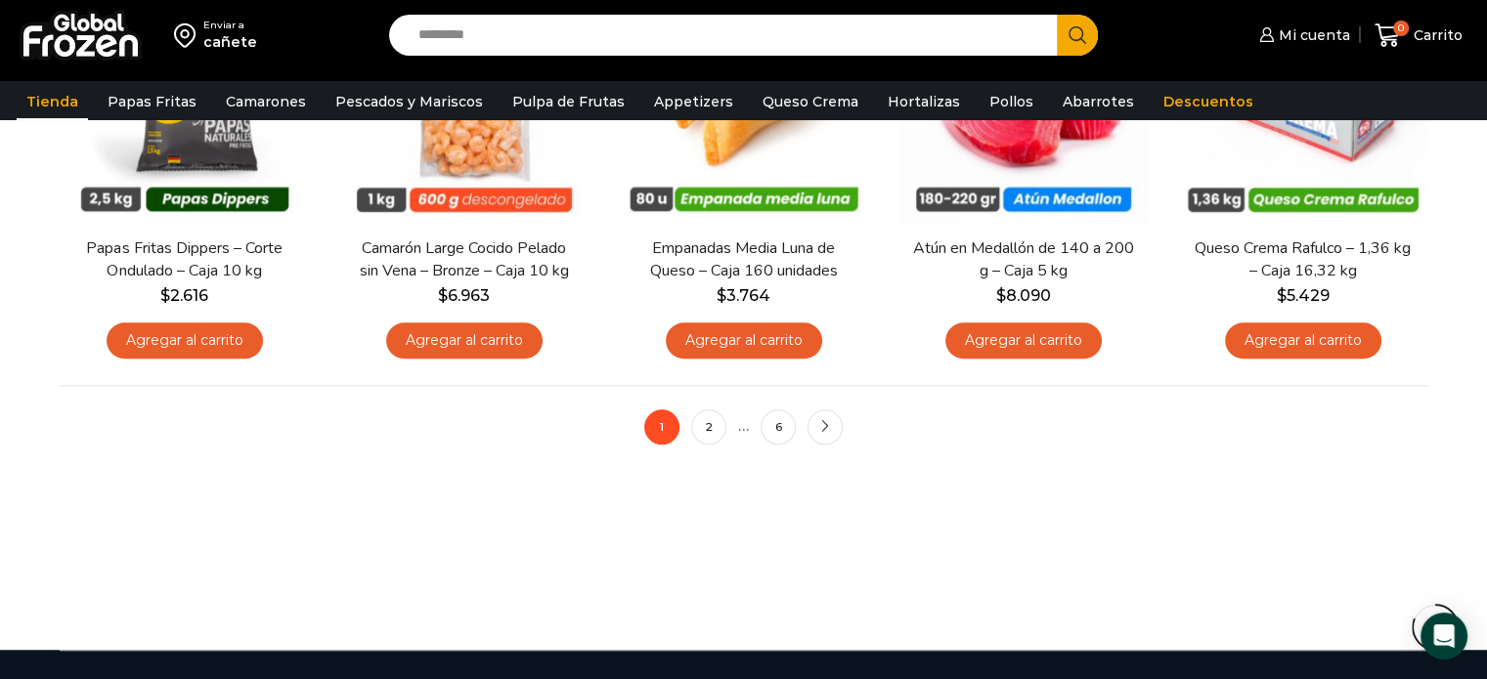
scroll to position [1611, 0]
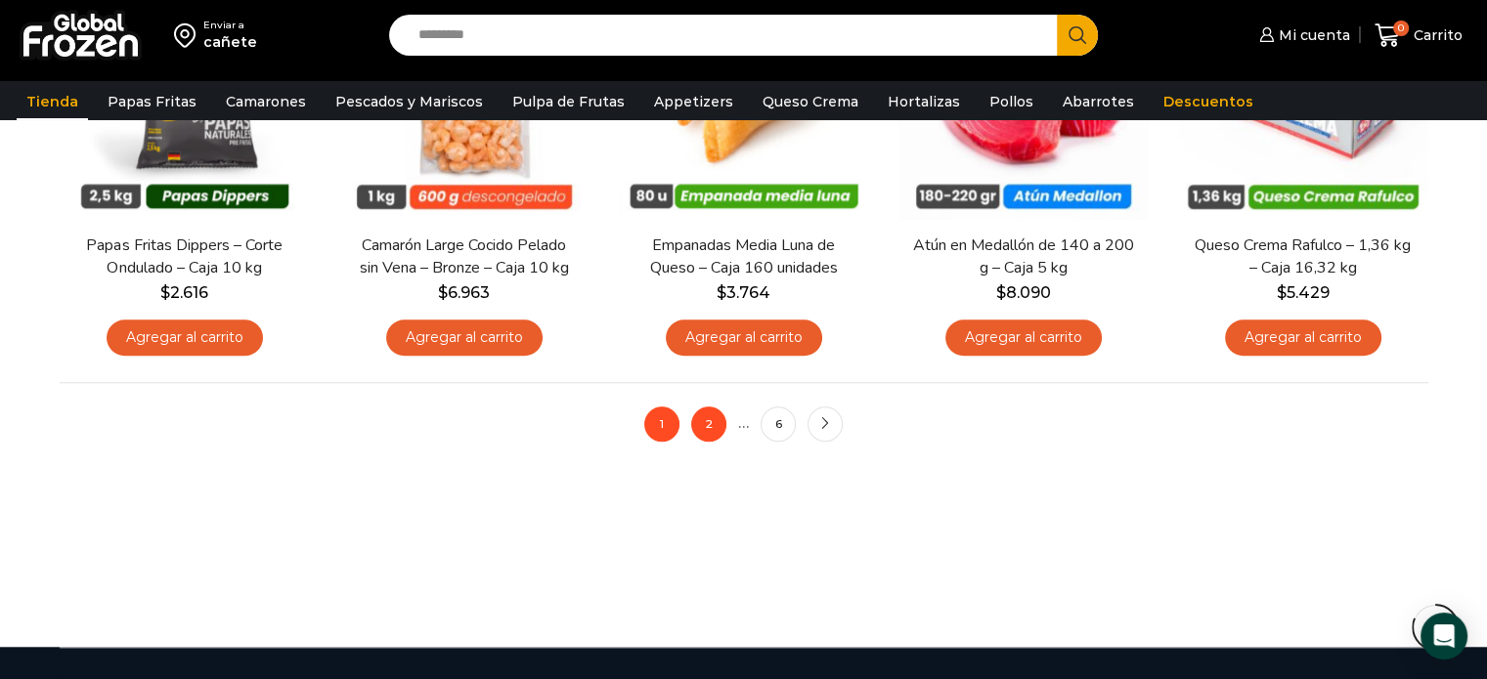
click at [704, 421] on link "2" at bounding box center [708, 424] width 35 height 35
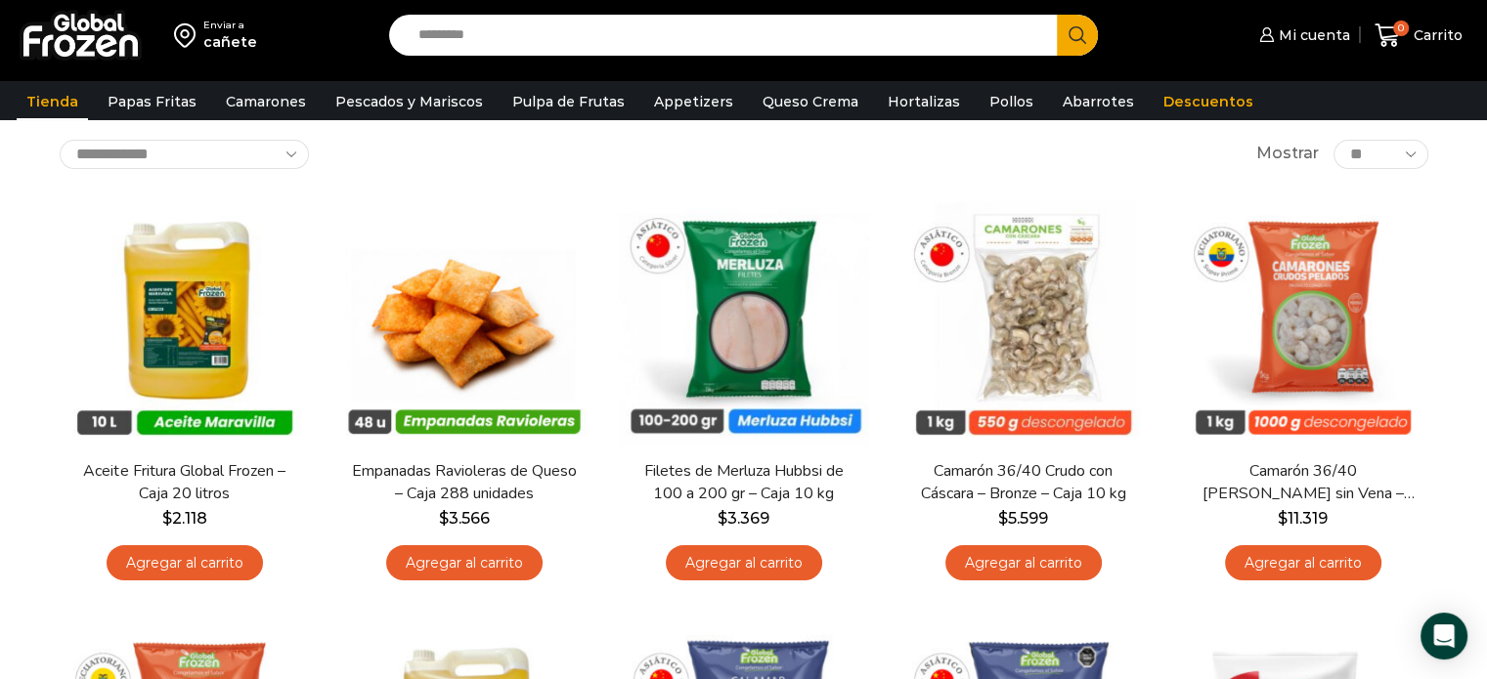
scroll to position [137, 0]
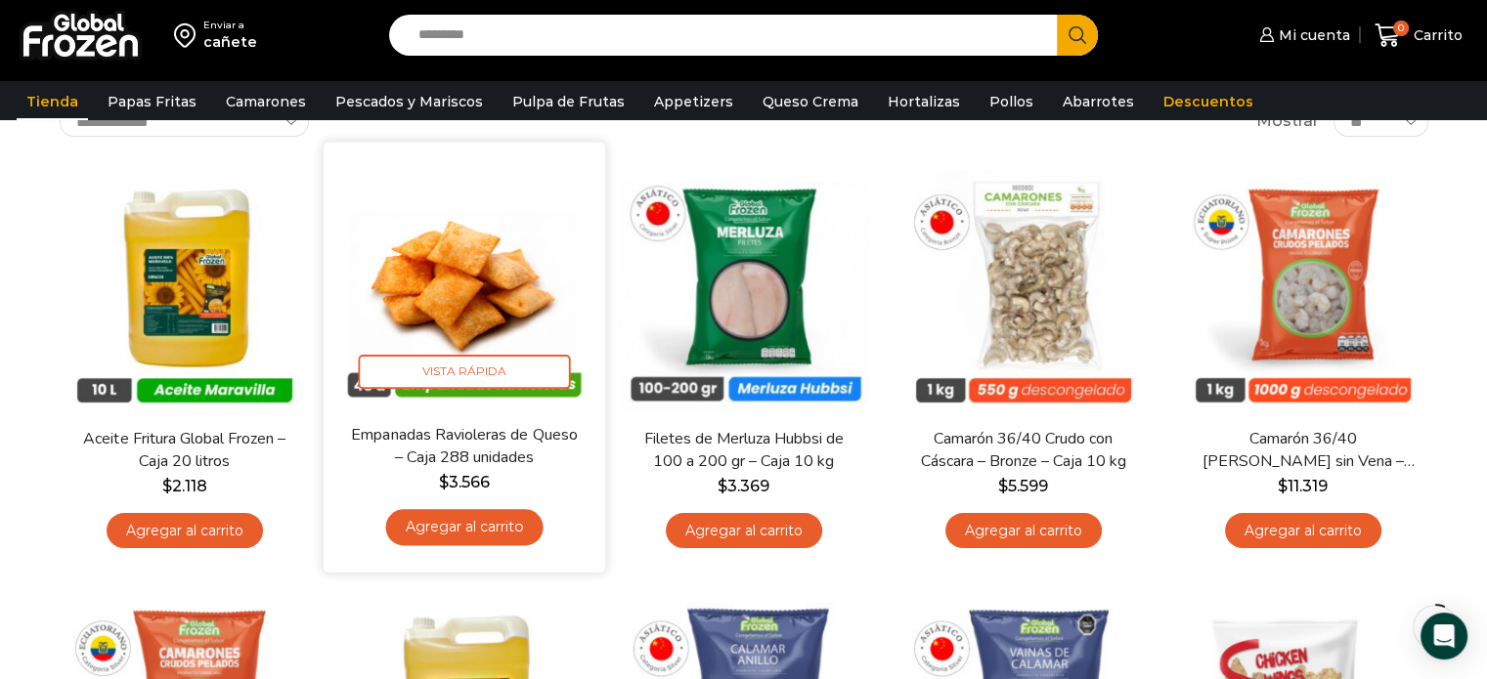
click at [480, 424] on link "Empanadas Ravioleras de Queso – Caja 288 unidades" at bounding box center [463, 446] width 227 height 46
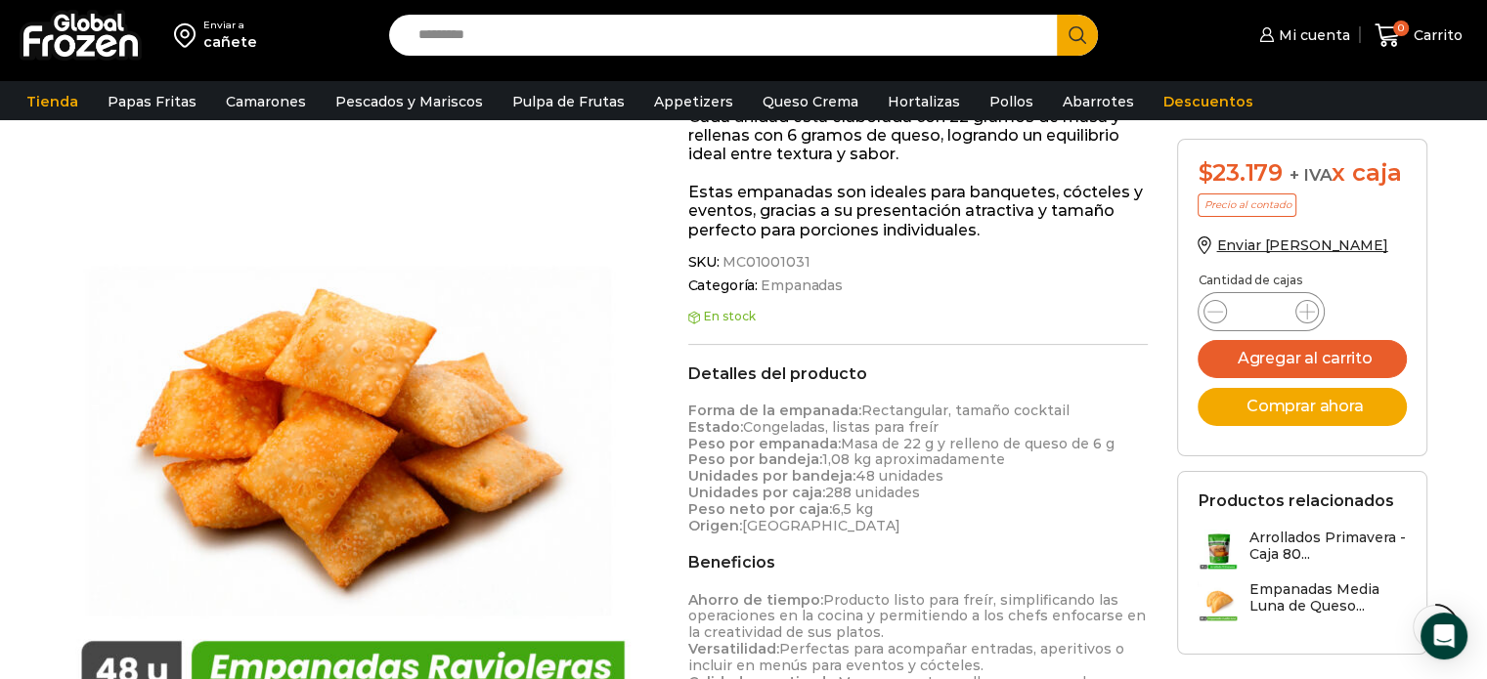
scroll to position [454, 0]
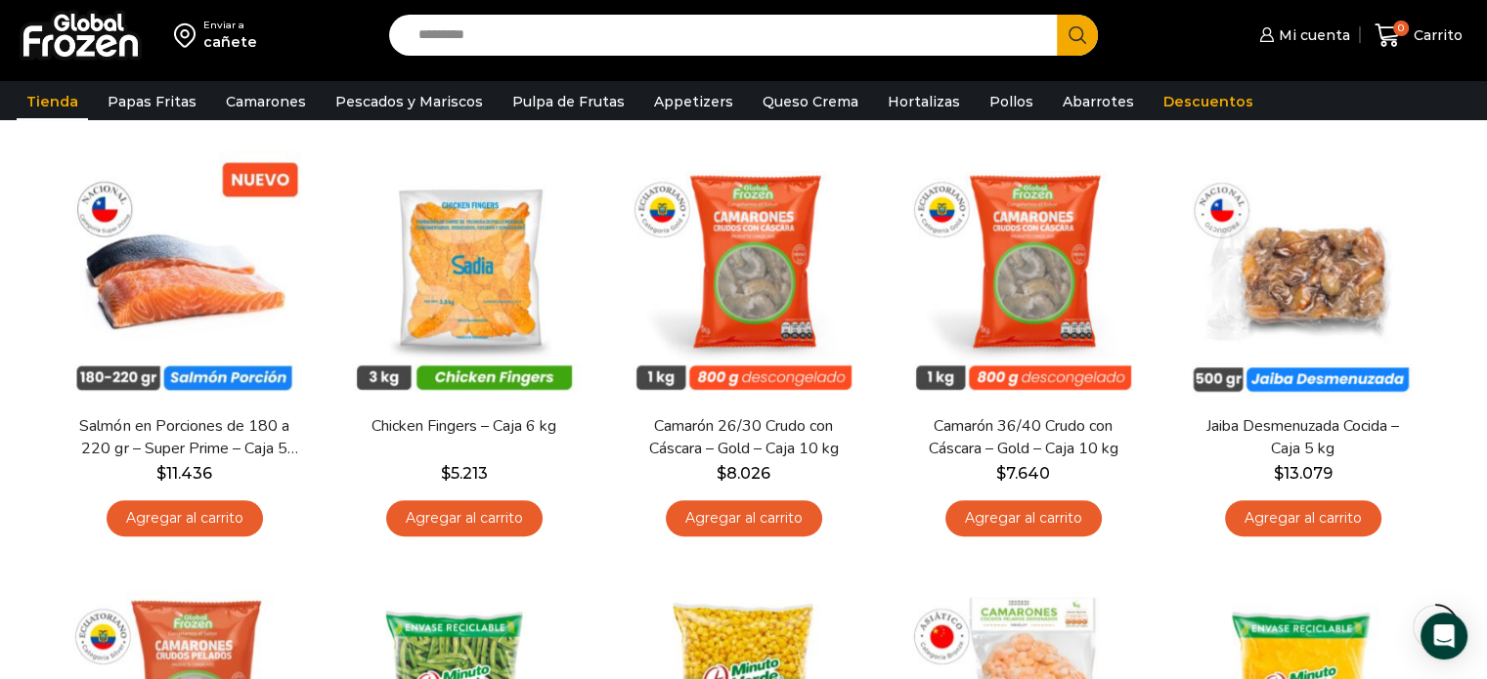
scroll to position [1020, 0]
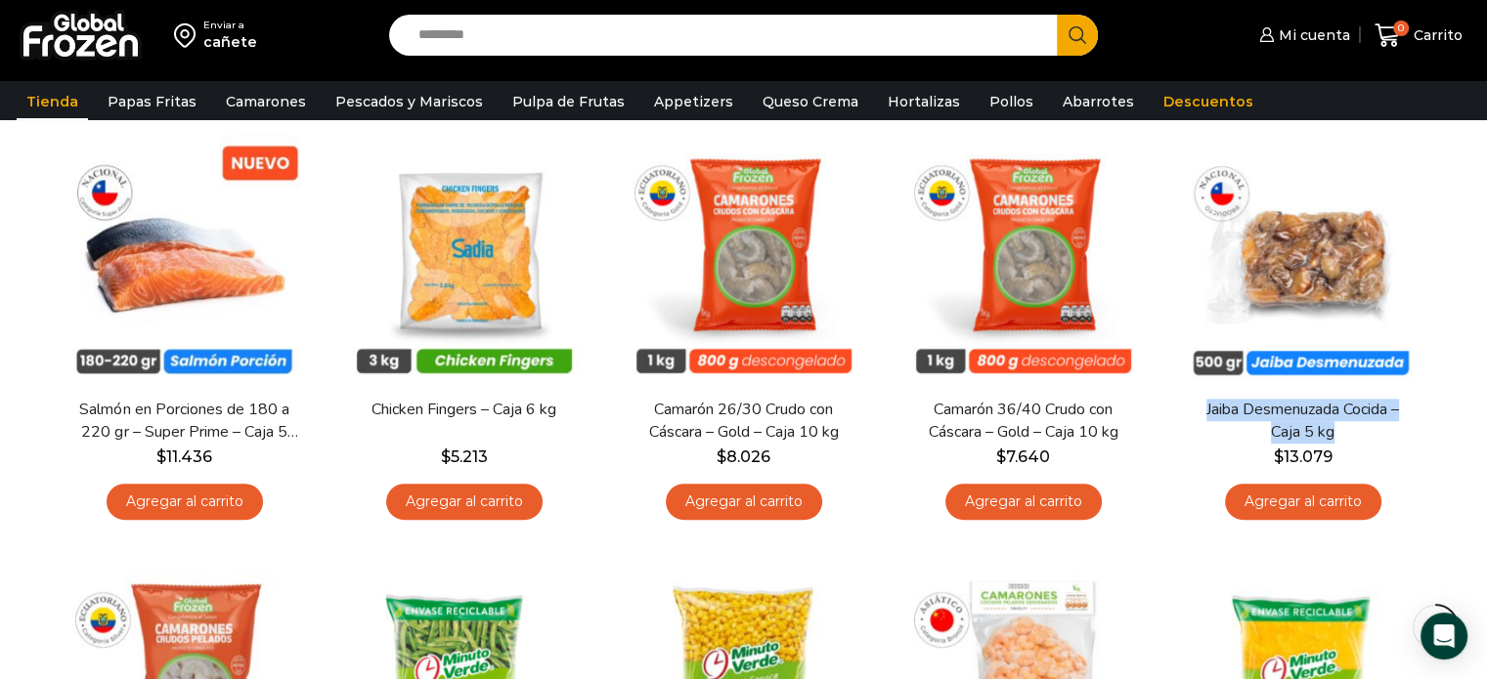
drag, startPoint x: 1477, startPoint y: 369, endPoint x: 1483, endPoint y: 402, distance: 33.8
click at [1483, 402] on div "Enviar a cañete Search input Search Mi cuenta Pedidos" at bounding box center [743, 109] width 1487 height 2258
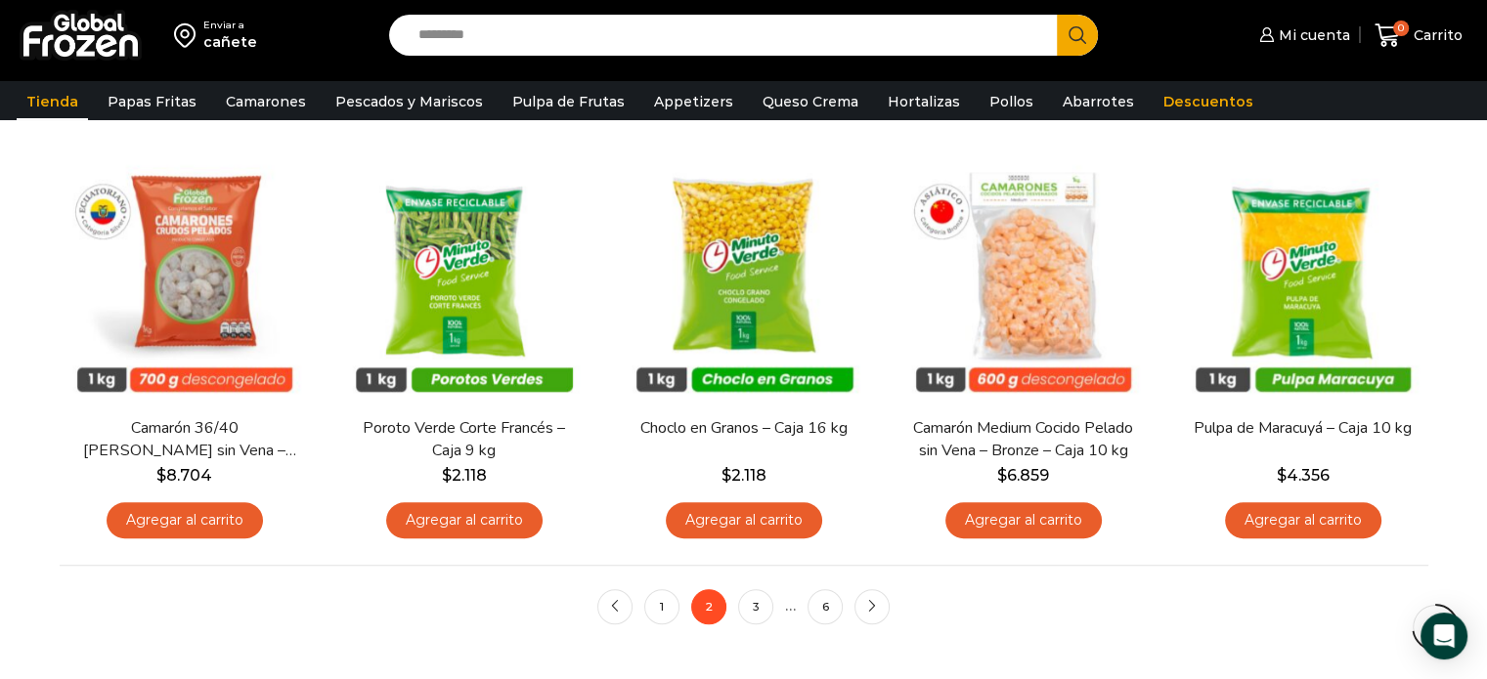
scroll to position [1435, 0]
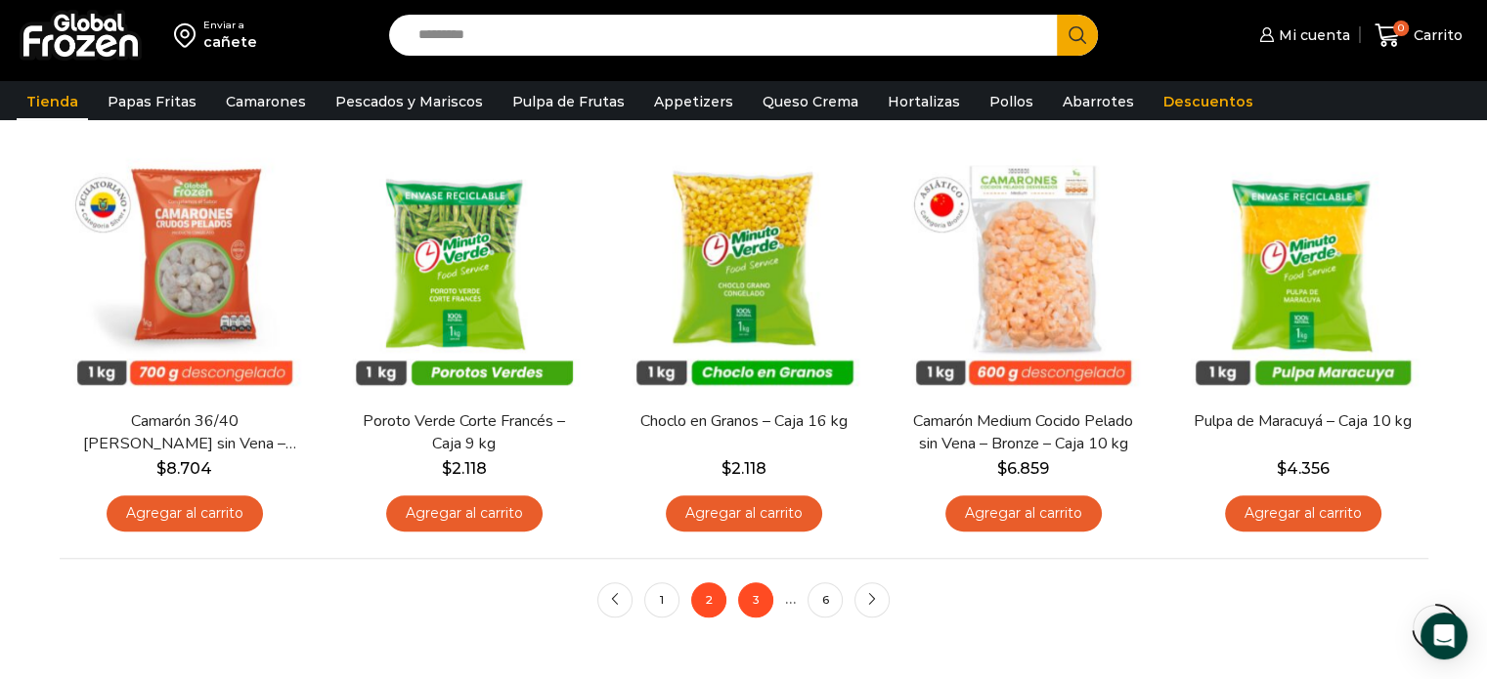
click at [757, 600] on link "3" at bounding box center [755, 600] width 35 height 35
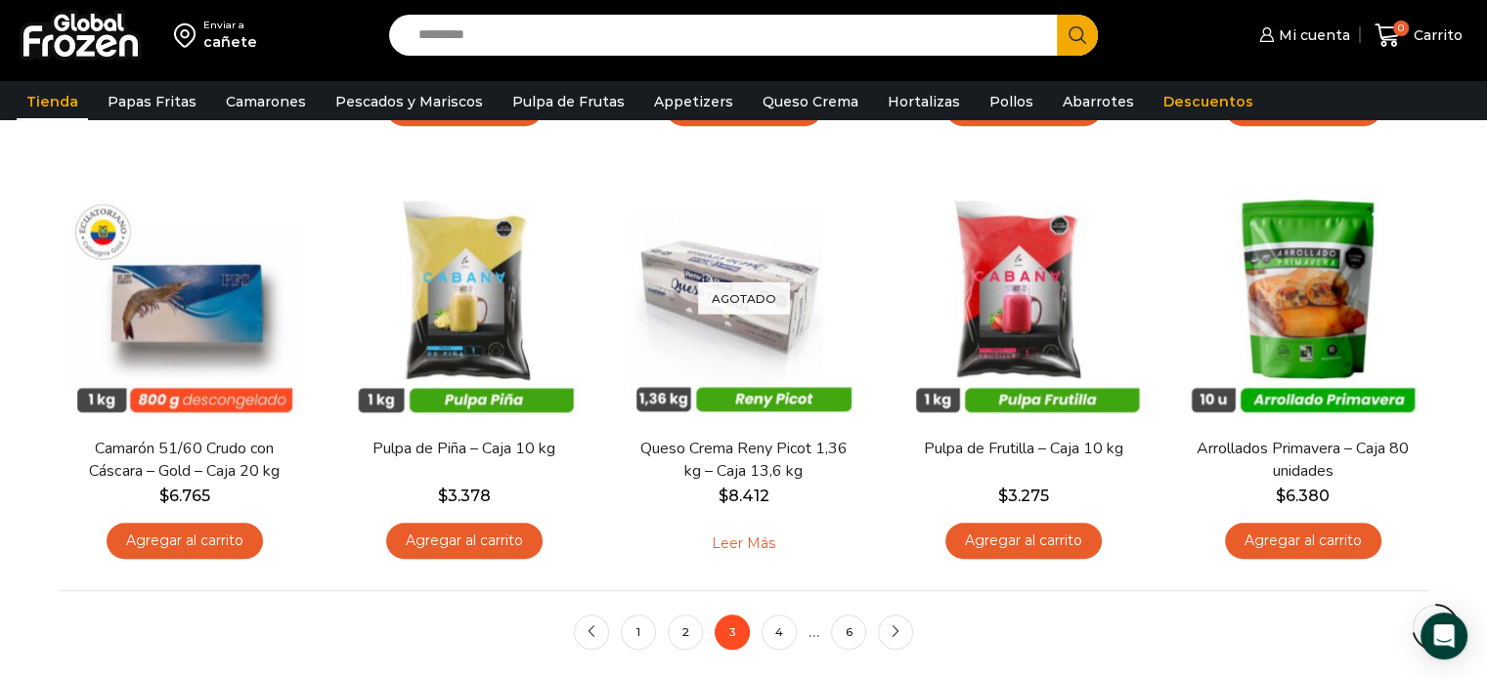
scroll to position [1424, 0]
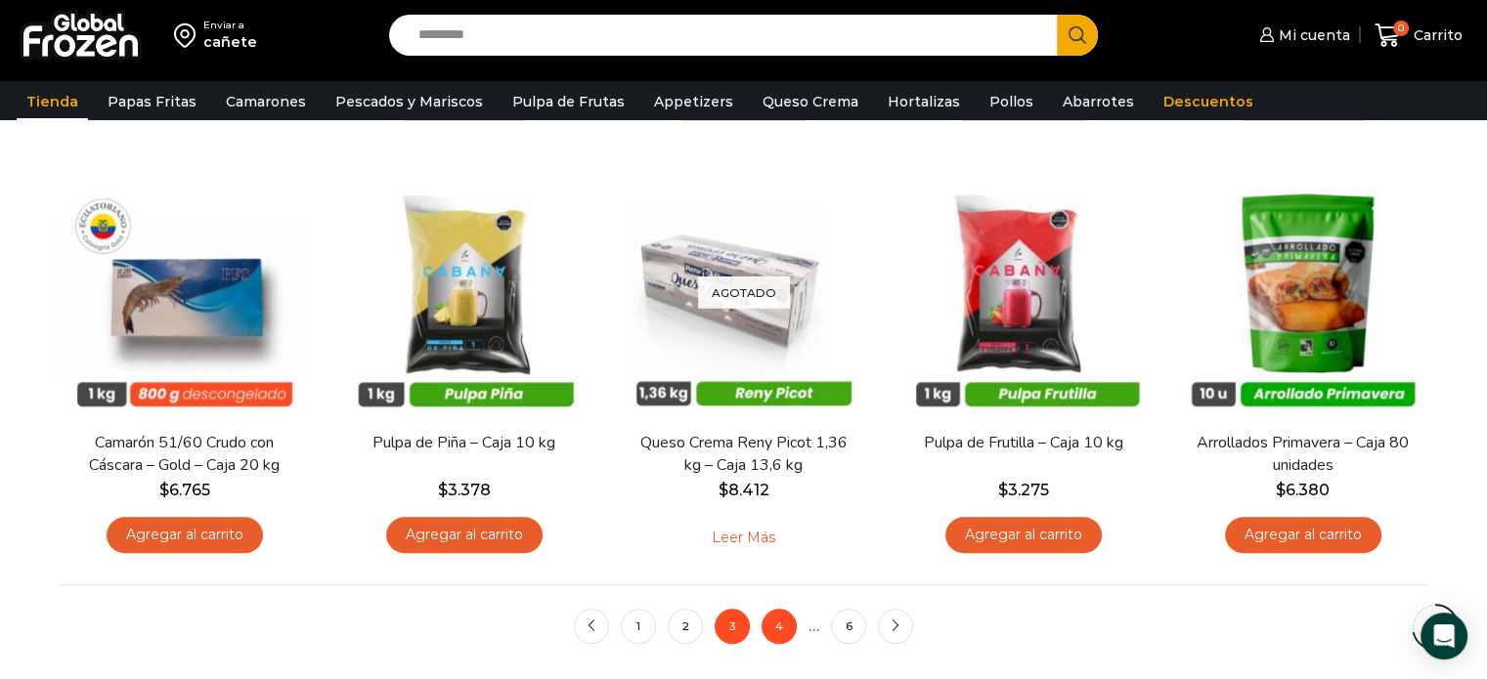
click at [781, 626] on link "4" at bounding box center [779, 626] width 35 height 35
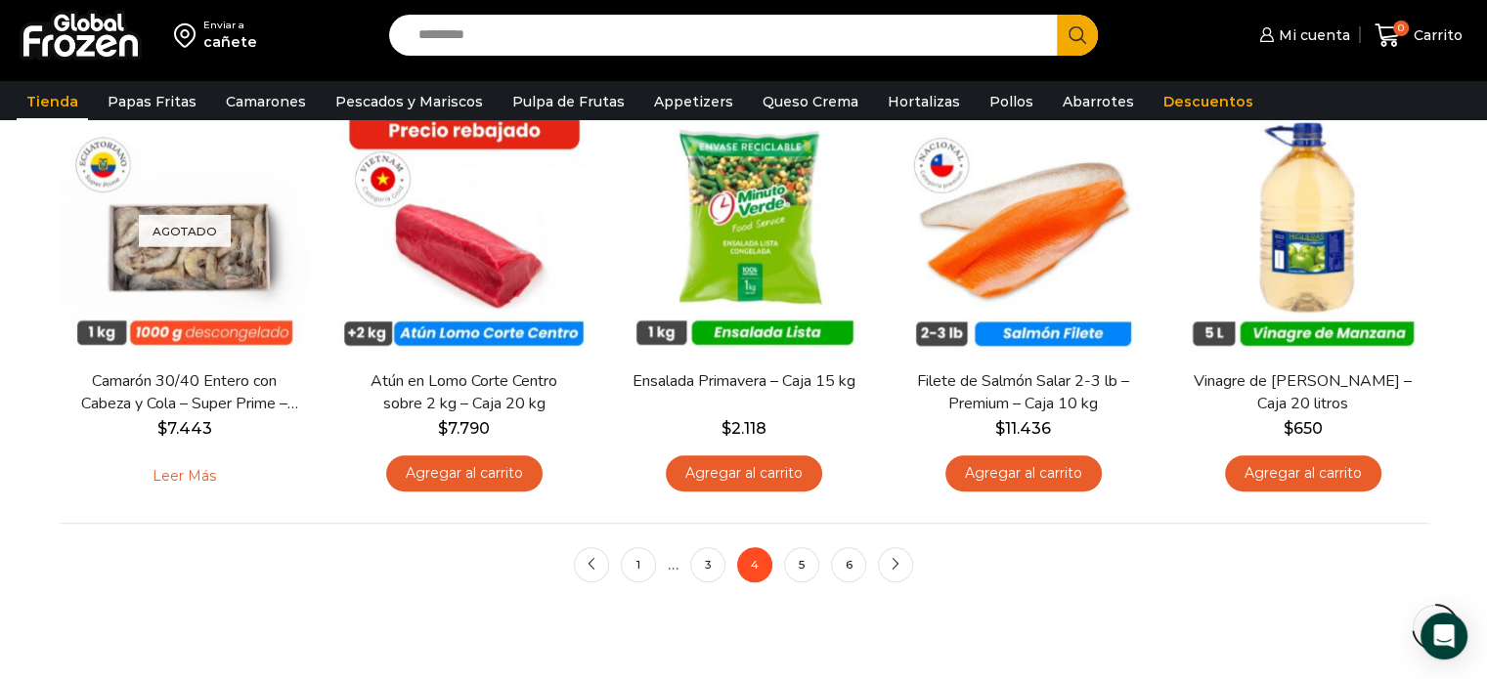
scroll to position [1529, 0]
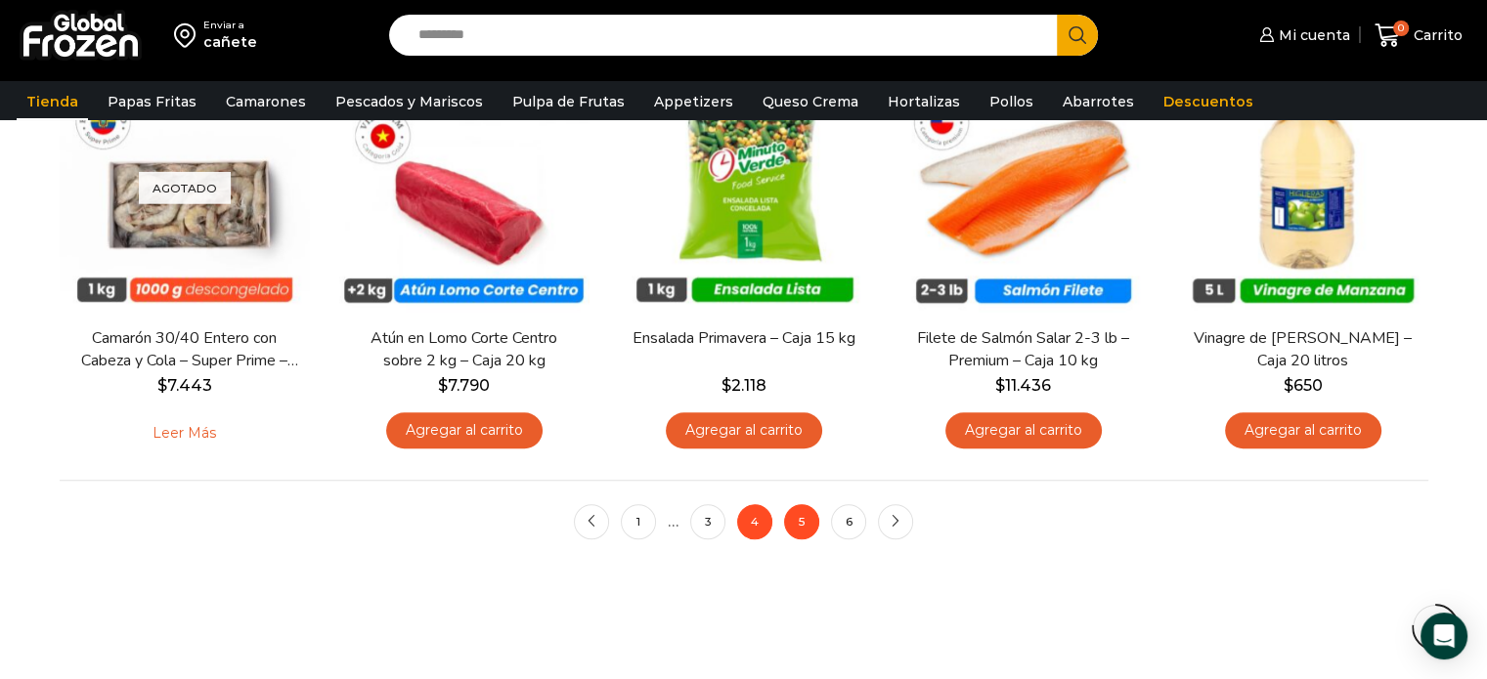
click at [788, 532] on link "5" at bounding box center [801, 521] width 35 height 35
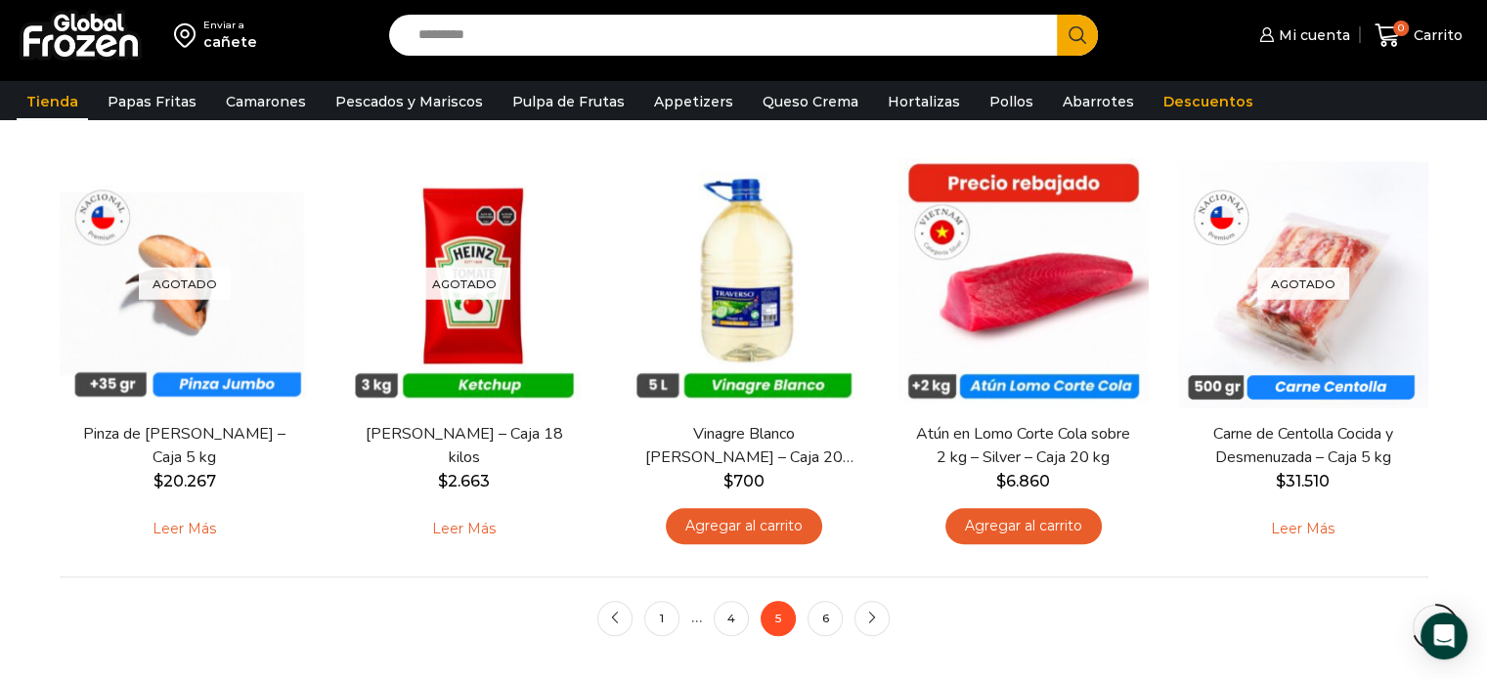
scroll to position [1445, 0]
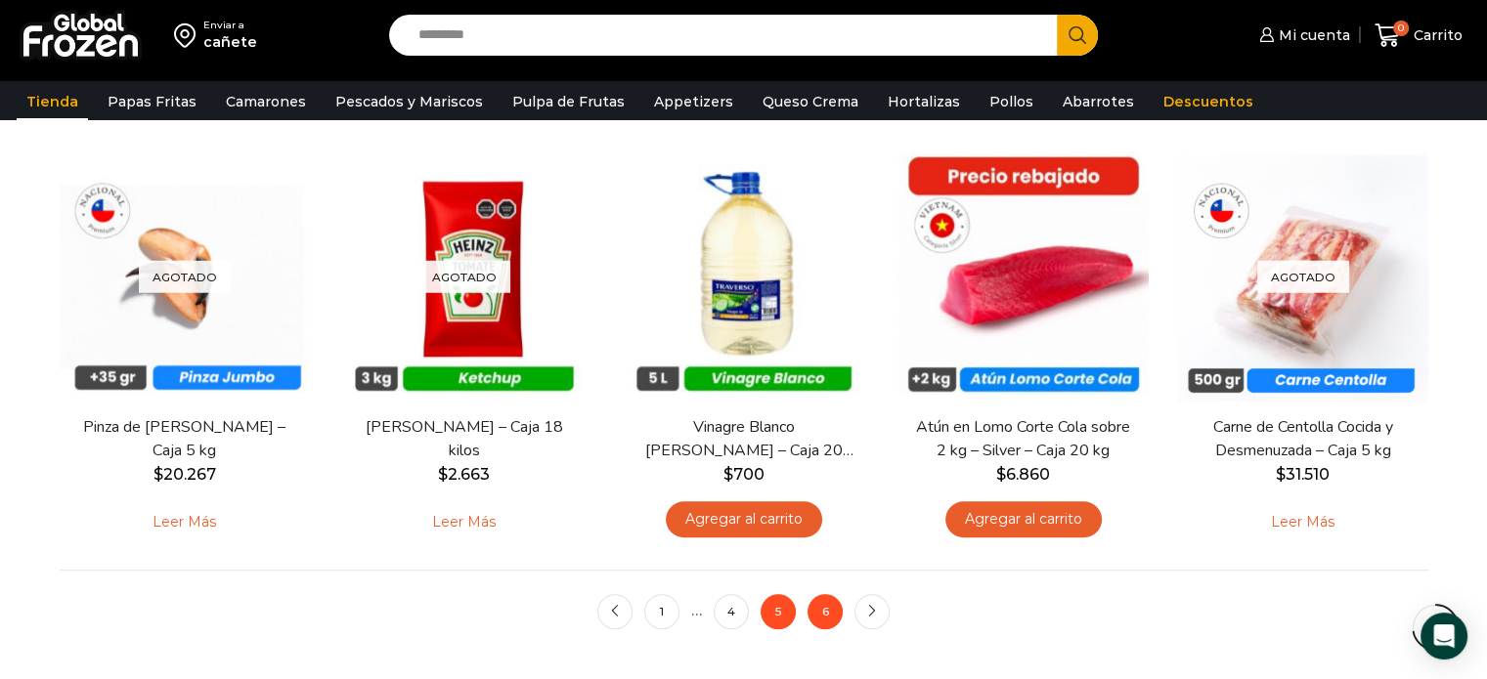
click at [817, 614] on link "6" at bounding box center [825, 611] width 35 height 35
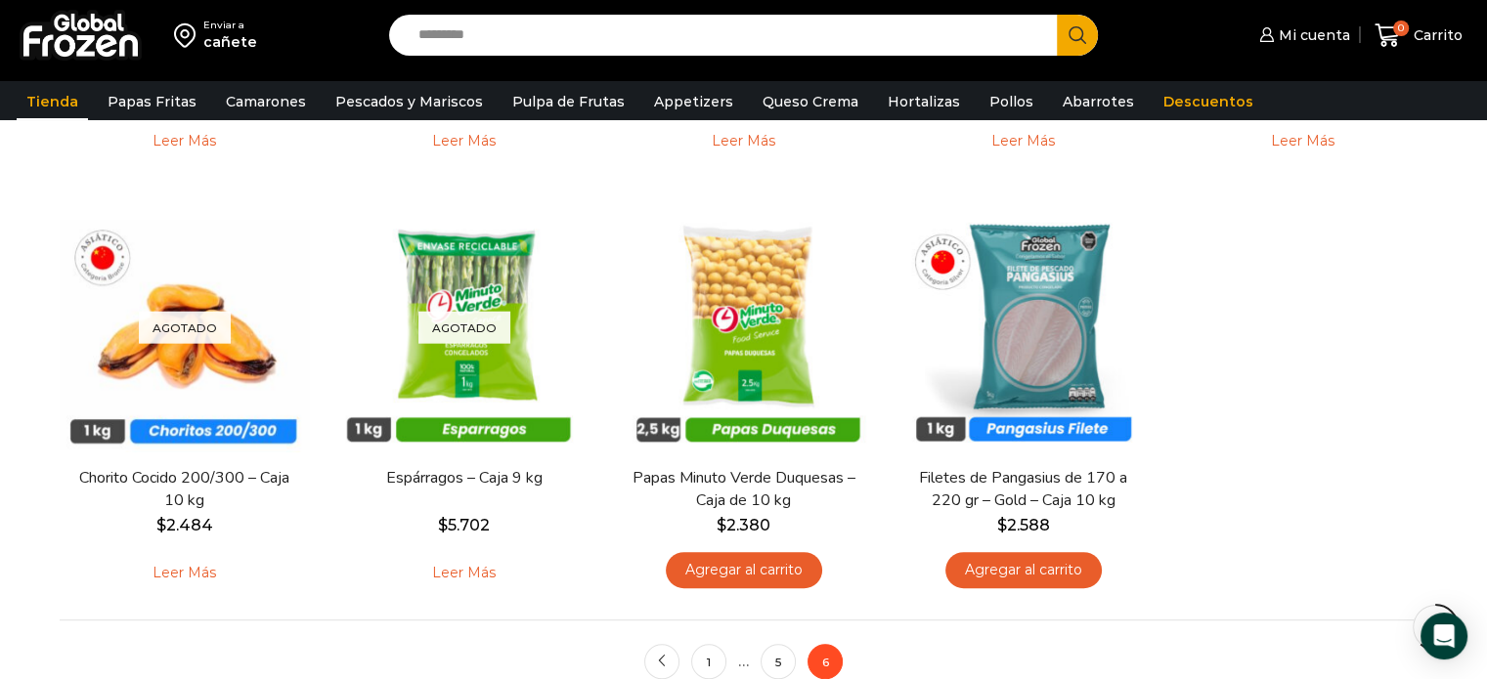
scroll to position [1004, 0]
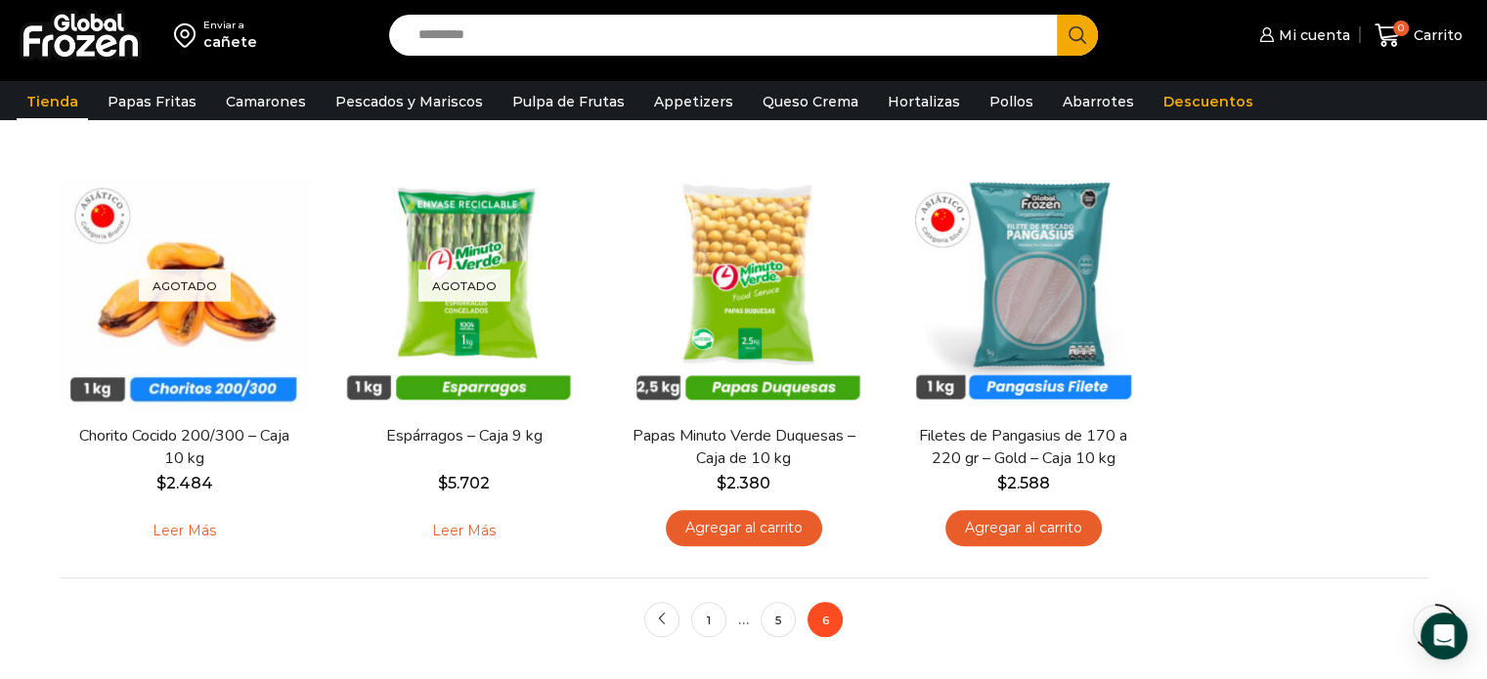
click at [867, 601] on nav "prev 1 … 5 6" at bounding box center [744, 619] width 1369 height 83
